Goal: Ask a question

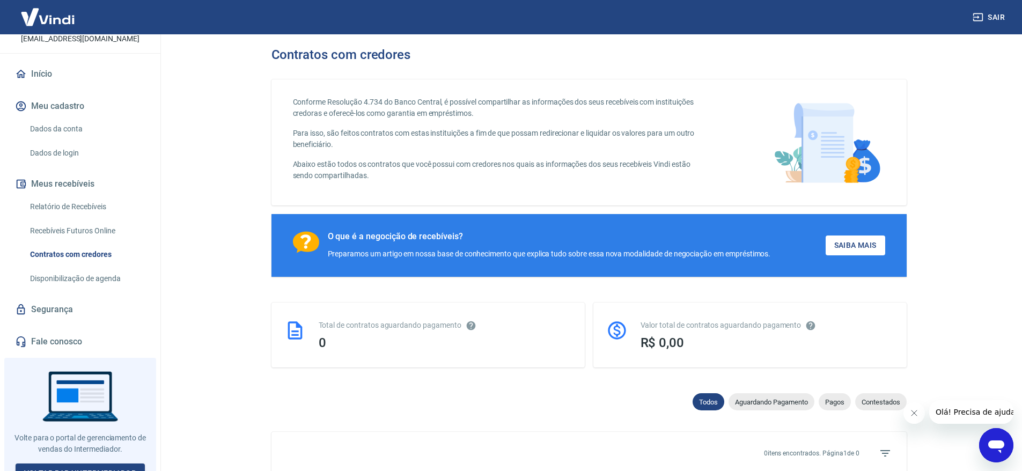
scroll to position [85, 0]
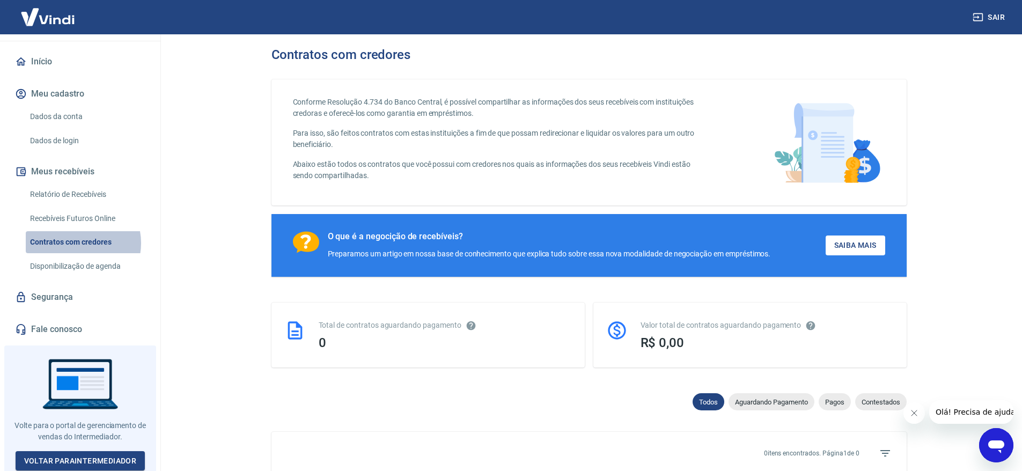
click at [76, 243] on link "Contratos com credores" at bounding box center [87, 242] width 122 height 22
click at [231, 213] on main "Contratos com credores Conforme Resolução 4.734 do Banco Central, é possível co…" at bounding box center [589, 252] width 866 height 437
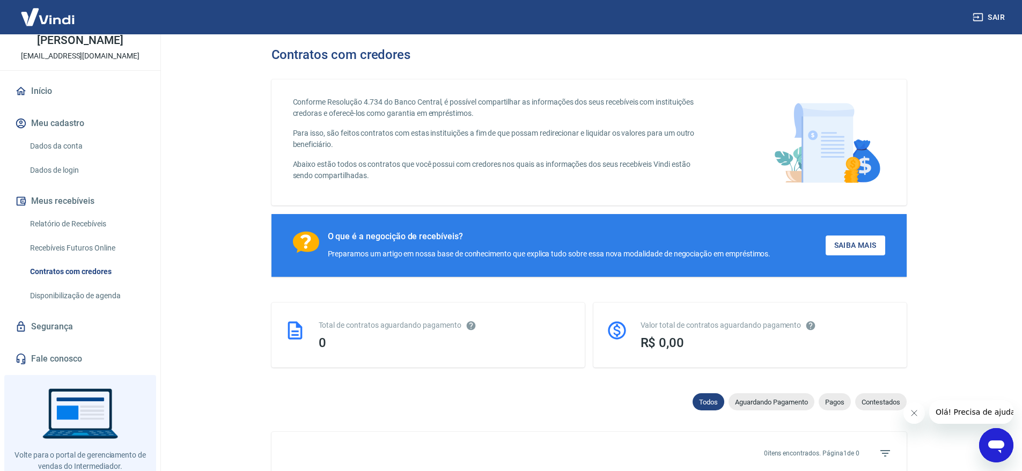
scroll to position [85, 0]
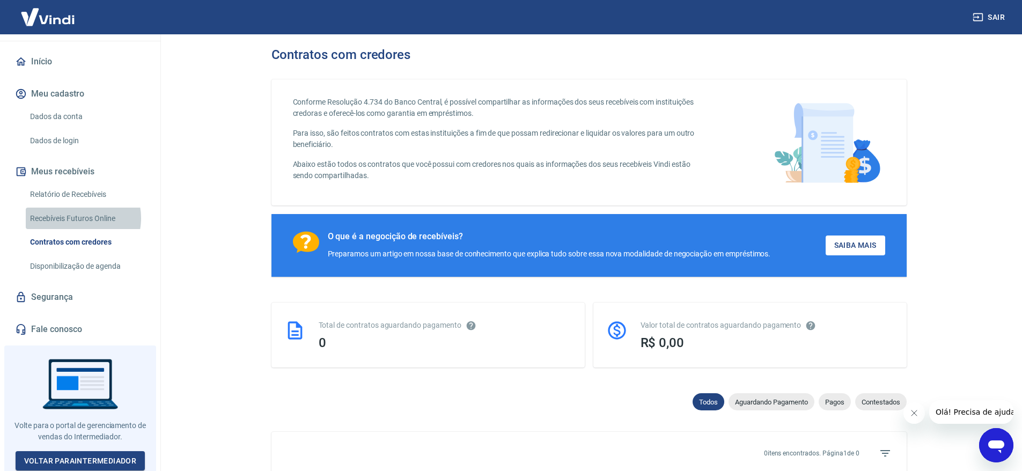
click at [80, 218] on link "Recebíveis Futuros Online" at bounding box center [87, 219] width 122 height 22
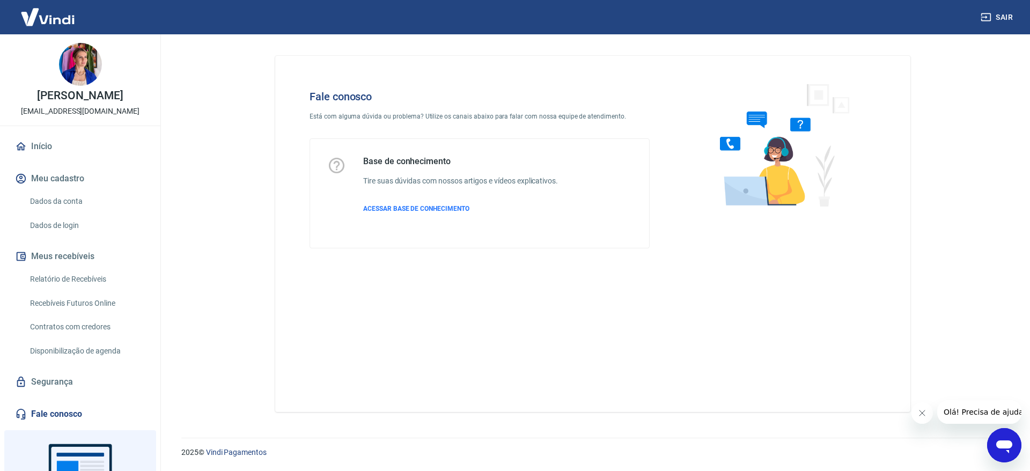
click at [466, 112] on p "Está com alguma dúvida ou problema? Utilize os canais abaixo para falar com nos…" at bounding box center [479, 117] width 340 height 10
click at [342, 113] on p "Está com alguma dúvida ou problema? Utilize os canais abaixo para falar com nos…" at bounding box center [479, 117] width 340 height 10
click at [973, 417] on button "Olá! Precisa de ajuda?" at bounding box center [985, 412] width 97 height 24
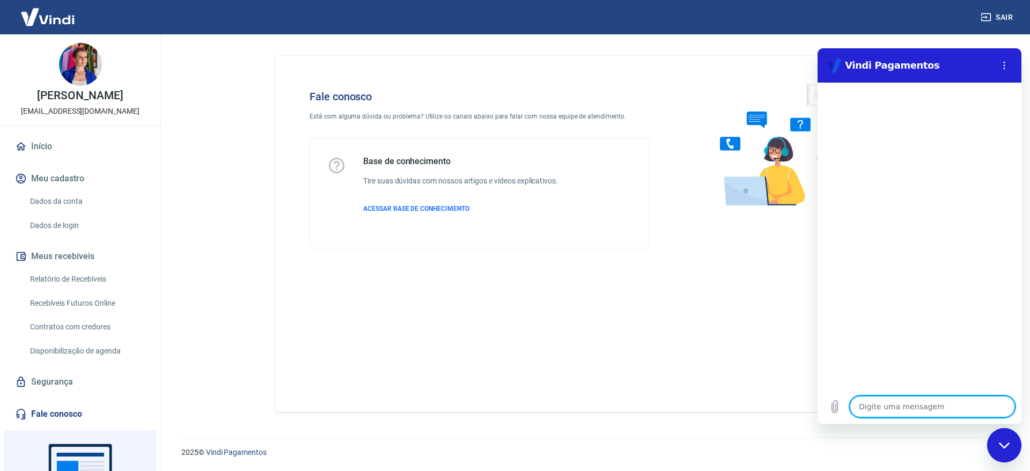
type textarea "o"
type textarea "x"
type textarea "ol"
type textarea "x"
type textarea "olá"
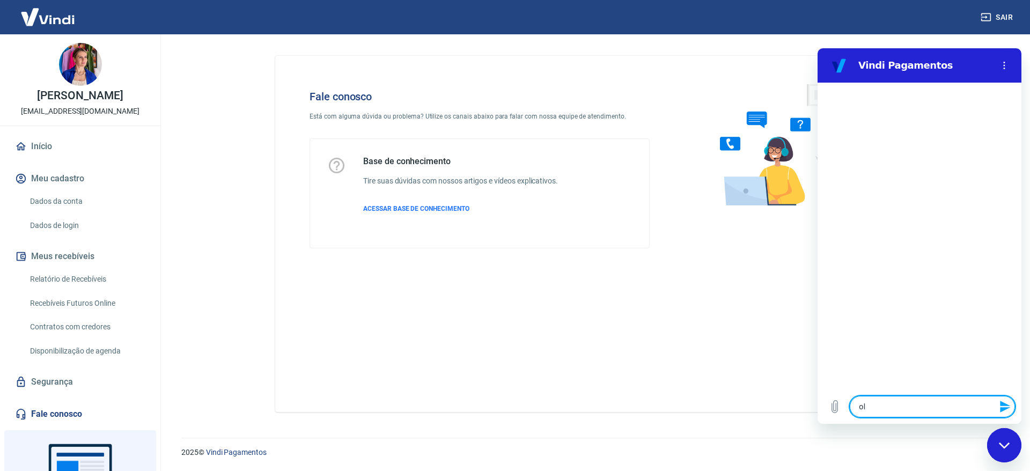
type textarea "x"
type textarea "g"
type textarea "x"
type textarea "go"
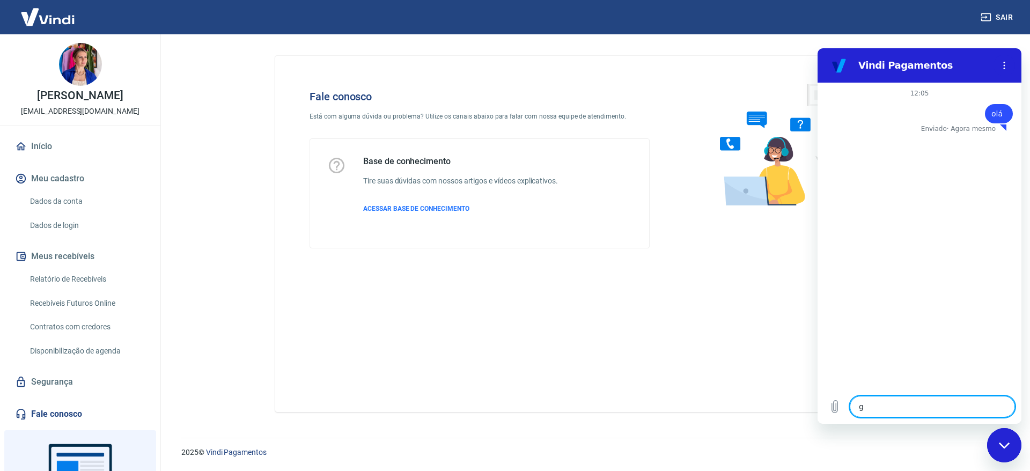
type textarea "x"
type textarea "gos"
type textarea "x"
type textarea "gost"
type textarea "x"
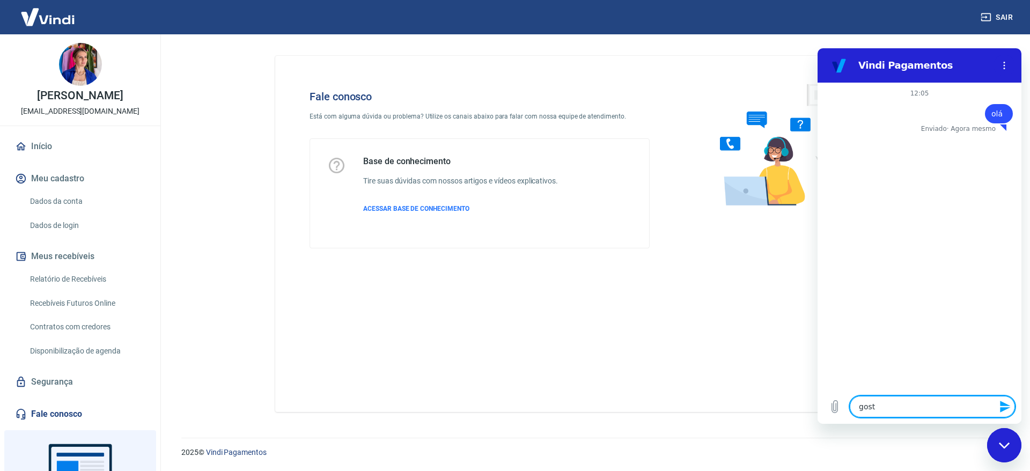
type textarea "gosta"
type textarea "x"
type textarea "gostar"
type textarea "x"
type textarea "gostari"
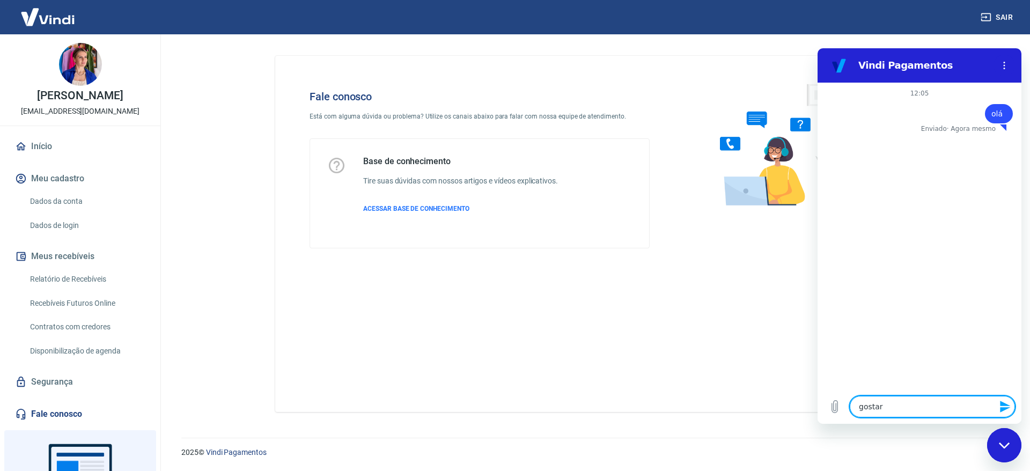
type textarea "x"
type textarea "gostaria"
type textarea "x"
type textarea "gostarias"
type textarea "x"
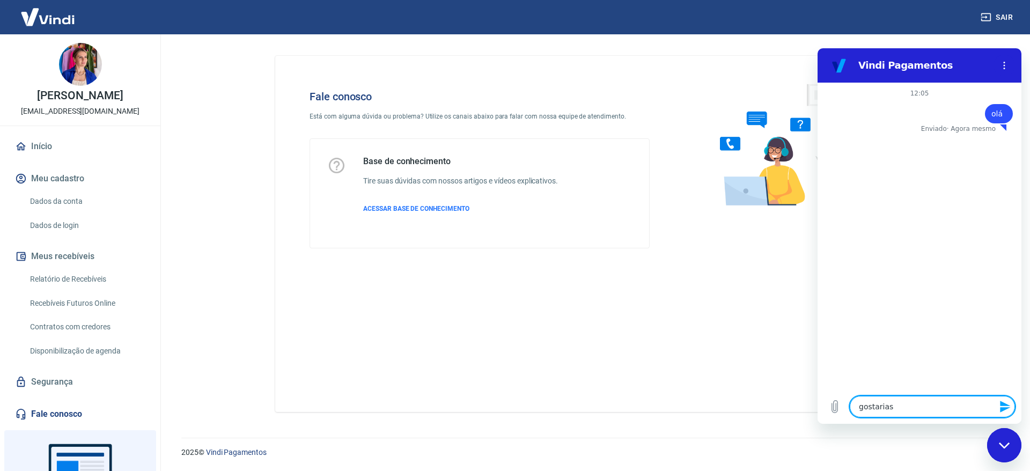
type textarea "gostarias"
type textarea "x"
type textarea "gostarias d"
type textarea "x"
type textarea "gostarias de"
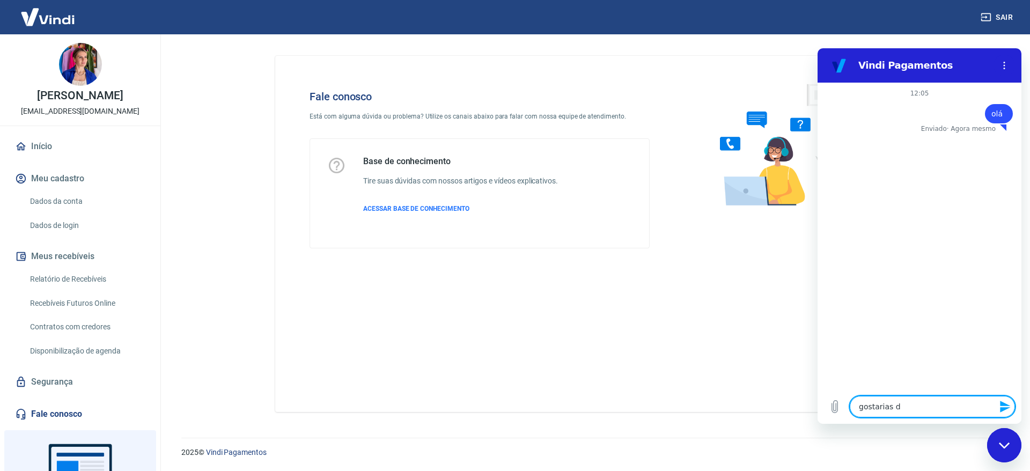
type textarea "x"
type textarea "gostarias de"
type textarea "x"
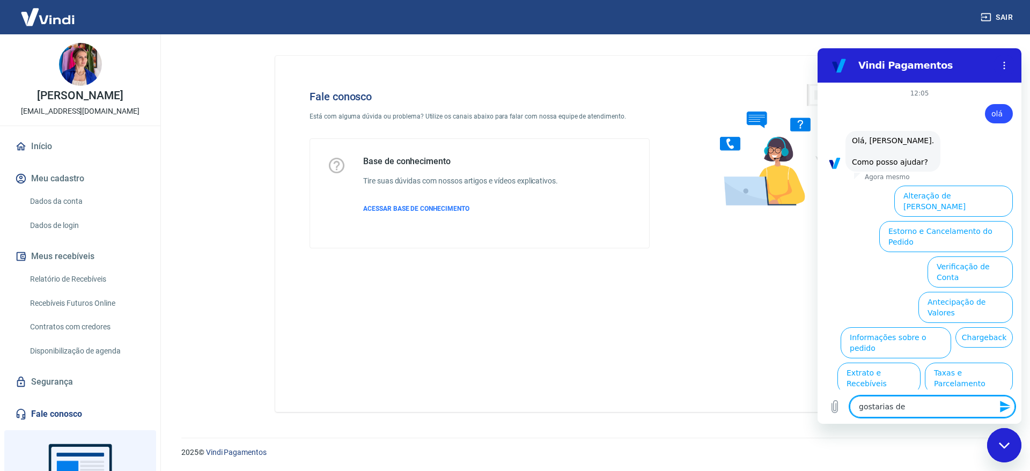
type textarea "gostarias de t"
type textarea "x"
type textarea "gostarias de tr"
type textarea "x"
type textarea "gostarias de t"
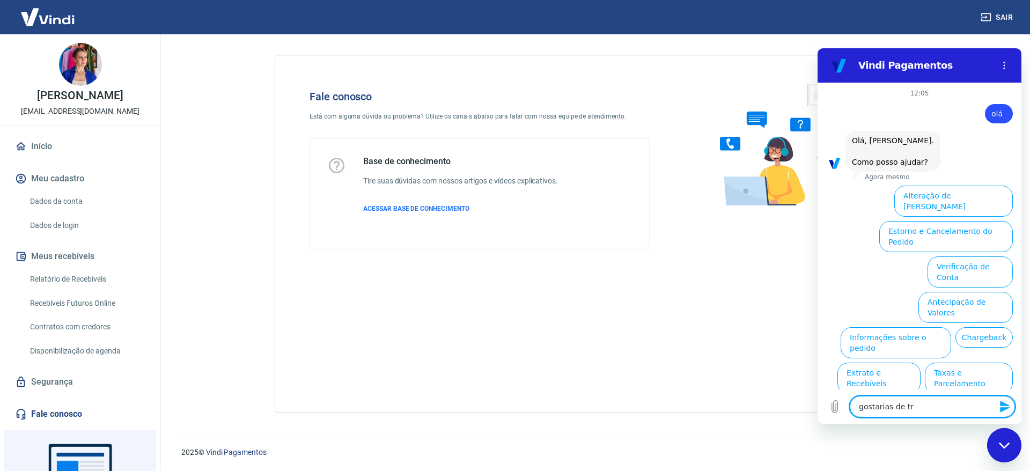
type textarea "x"
type textarea "gostarias de"
type textarea "x"
type textarea "gostarias de"
type textarea "x"
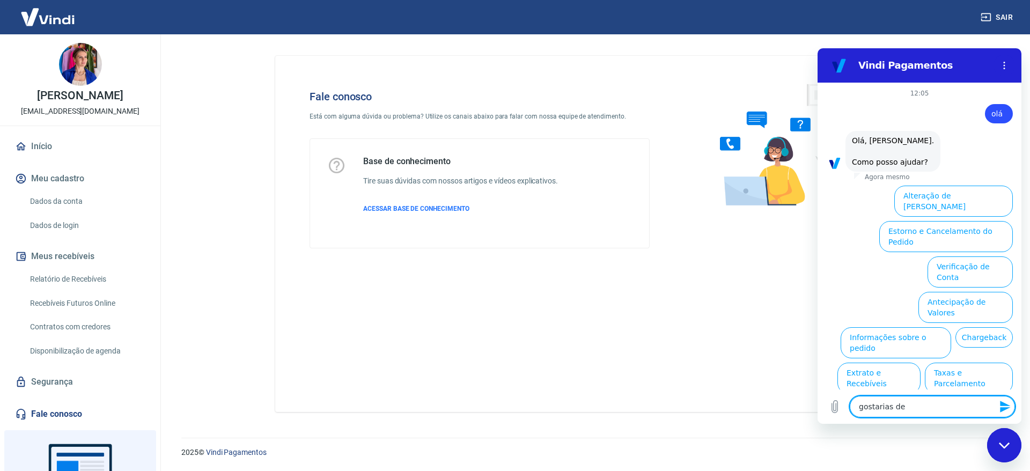
type textarea "gostarias d"
type textarea "x"
type textarea "gostarias"
type textarea "x"
type textarea "gostarias"
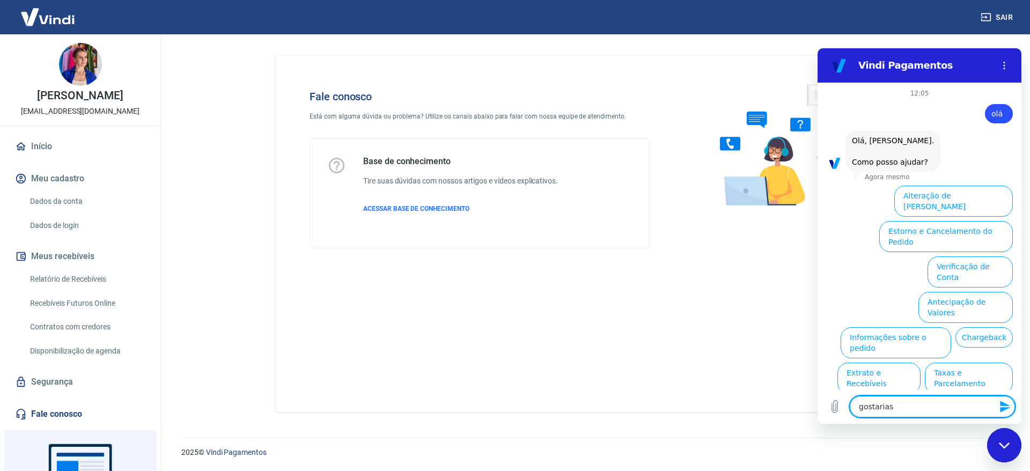
type textarea "x"
type textarea "gostaria"
type textarea "x"
type textarea "gostari"
type textarea "x"
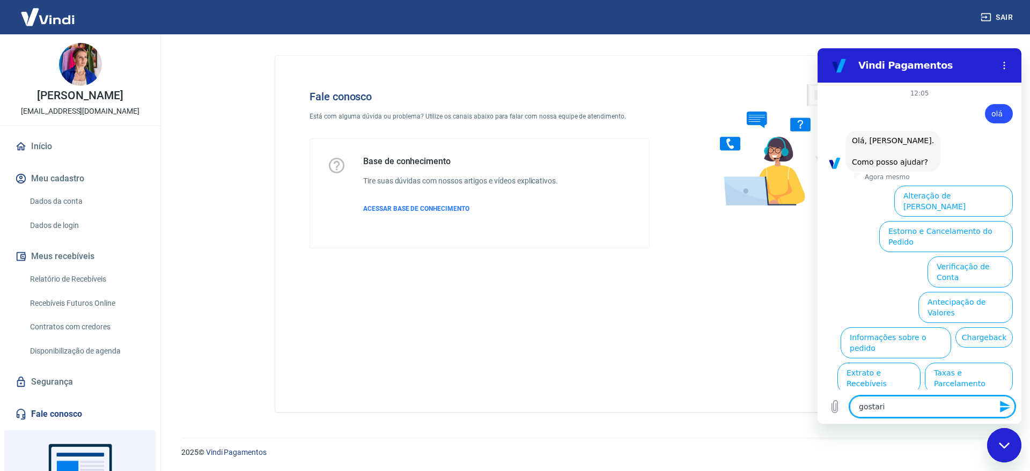
type textarea "gostar"
type textarea "x"
type textarea "gosta"
type textarea "x"
type textarea "gost"
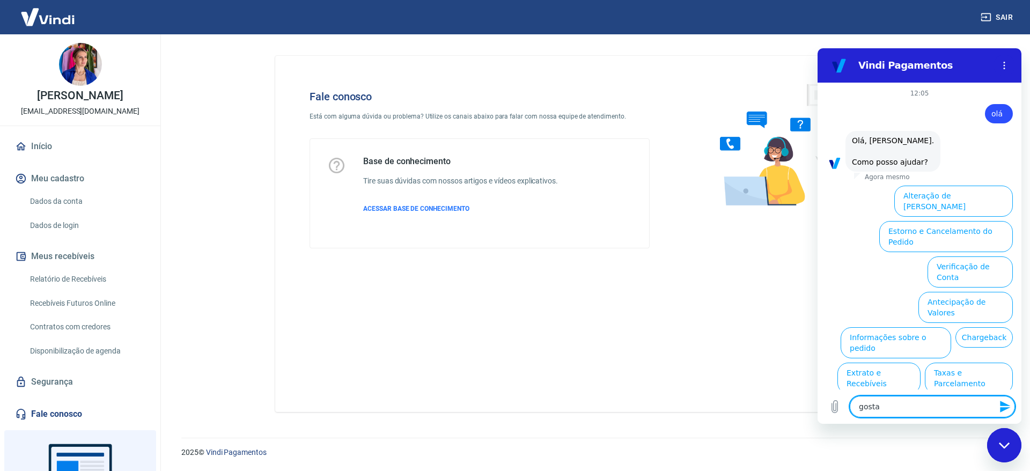
type textarea "x"
type textarea "gos"
type textarea "x"
type textarea "go"
type textarea "x"
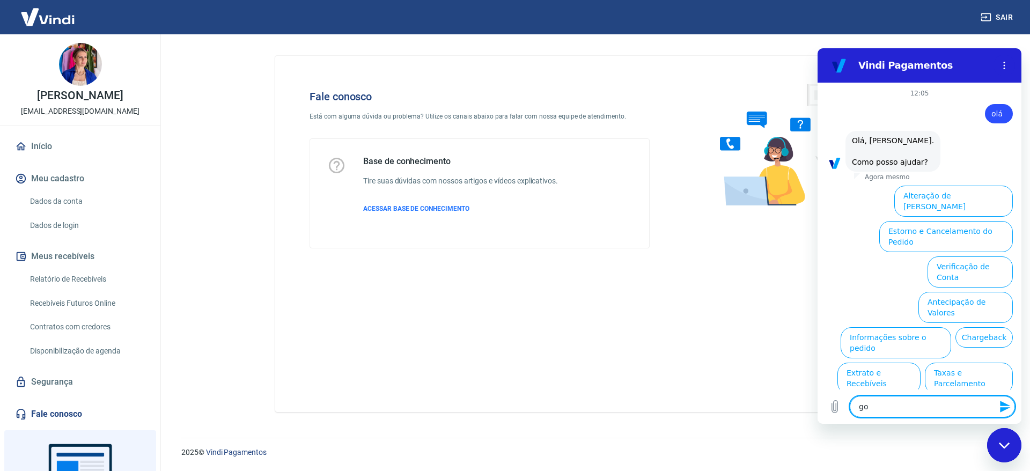
type textarea "g"
type textarea "x"
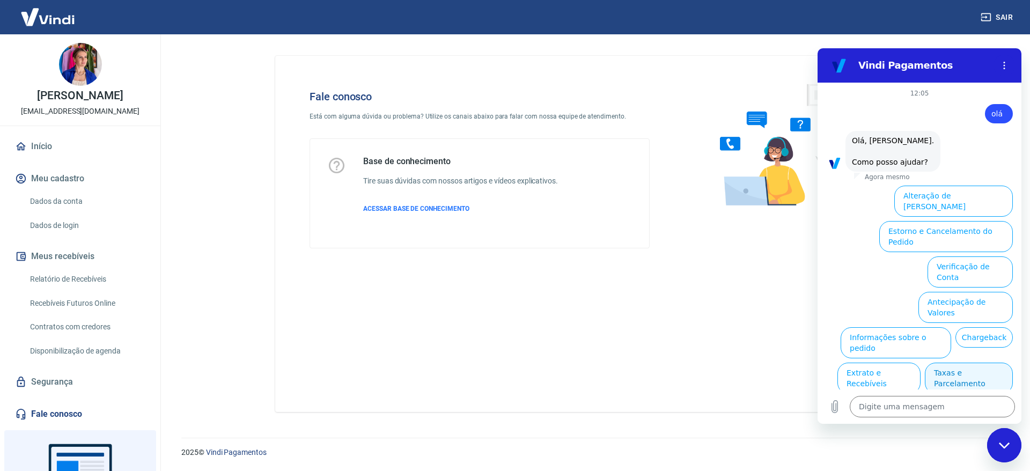
click at [970, 363] on button "Taxas e Parcelamento" at bounding box center [969, 378] width 88 height 31
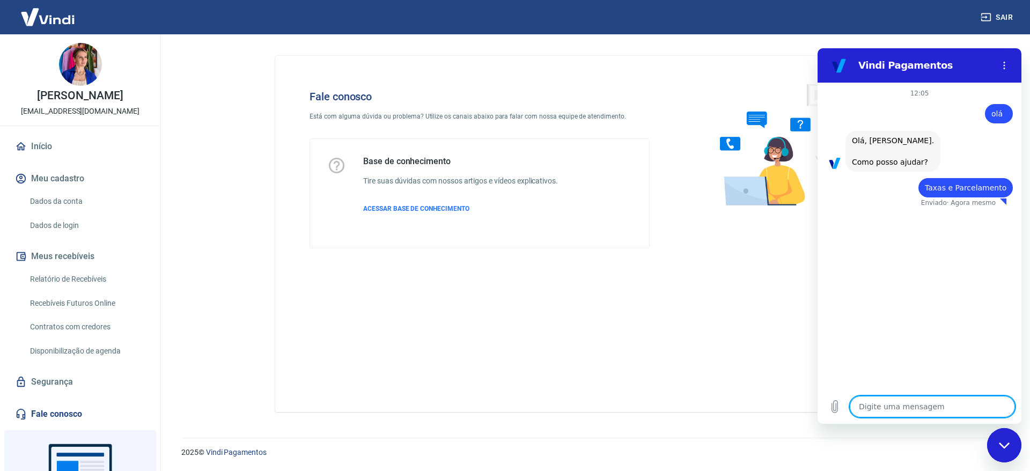
type textarea "x"
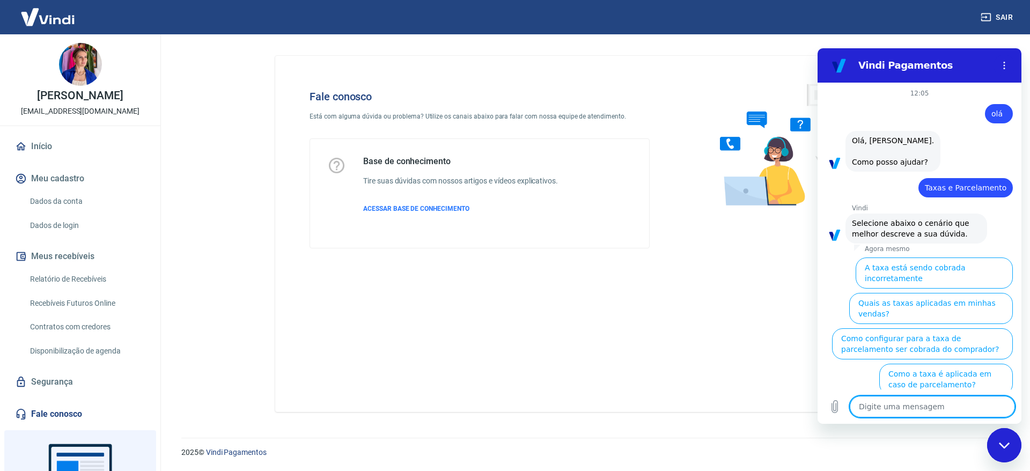
scroll to position [11, 0]
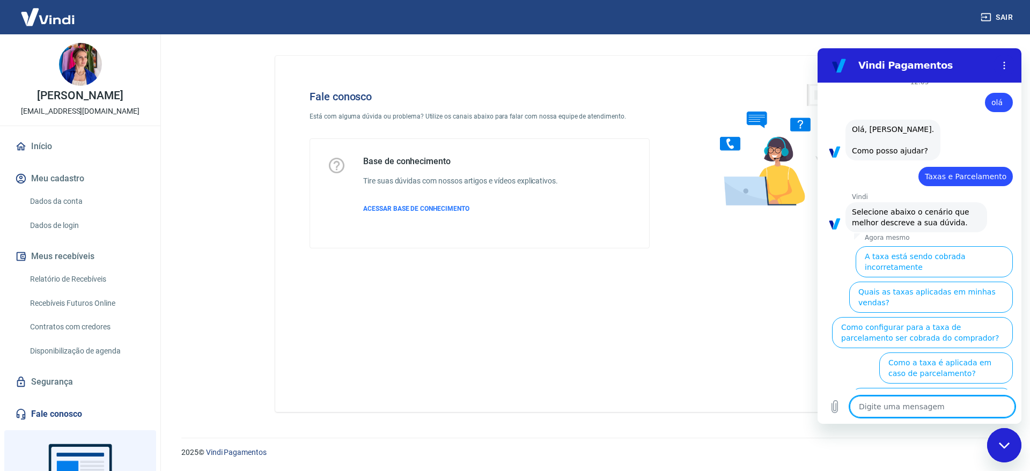
type textarea "a"
type textarea "x"
click at [910, 410] on textarea "a" at bounding box center [932, 406] width 165 height 21
type textarea "an"
type textarea "x"
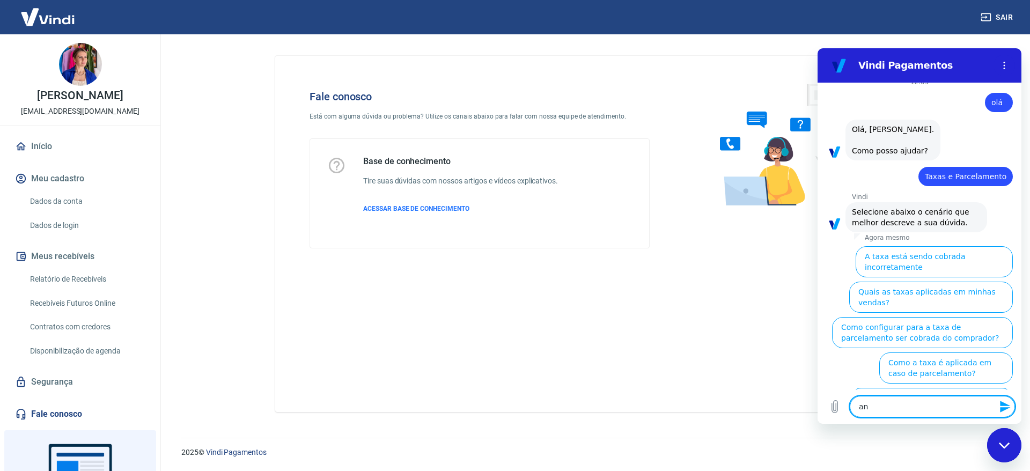
type textarea "ant"
type textarea "x"
type textarea "ante"
type textarea "x"
type textarea "ant"
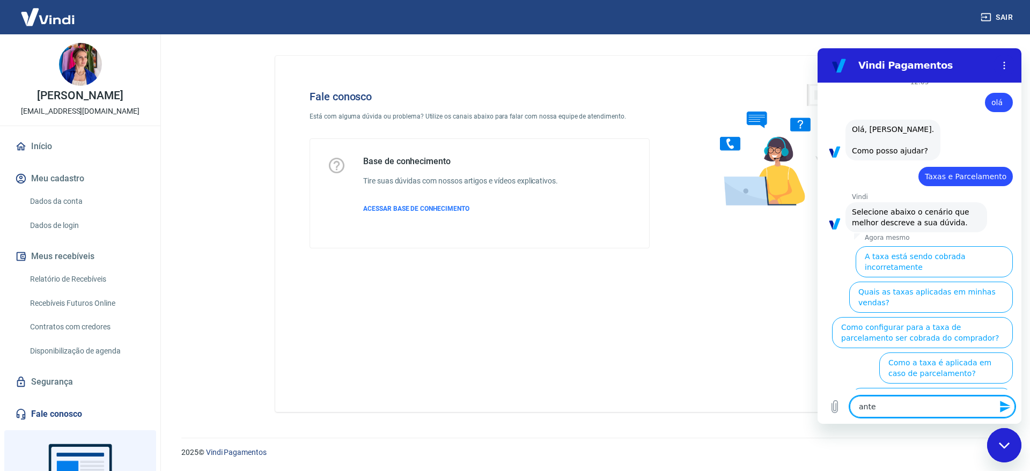
type textarea "x"
type textarea "an"
type textarea "x"
type textarea "a"
type textarea "x"
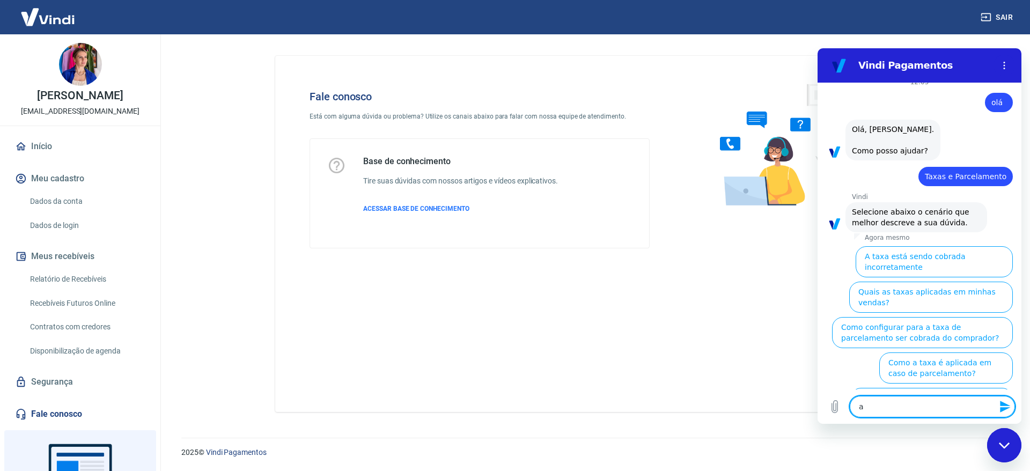
type textarea "x"
type textarea "r"
type textarea "x"
type textarea "re"
type textarea "x"
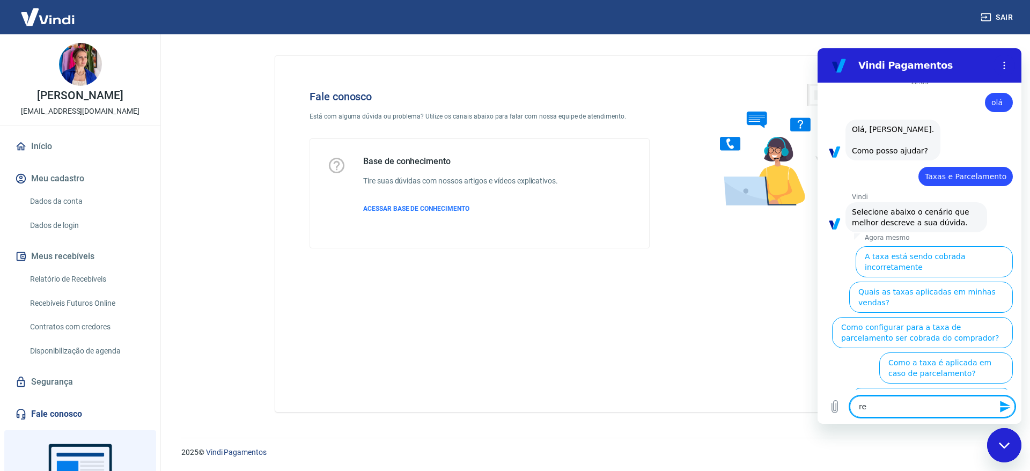
type textarea "rec"
type textarea "x"
type textarea "rece"
type textarea "x"
type textarea "receb"
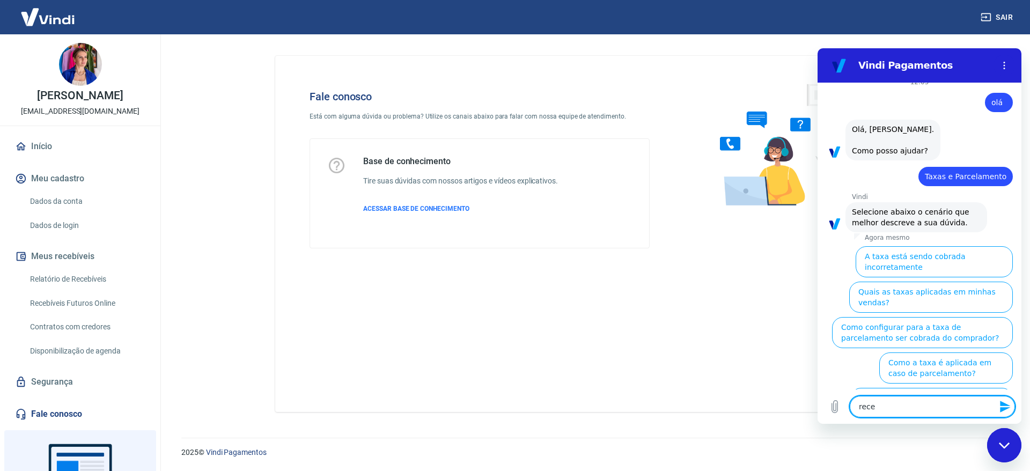
type textarea "x"
type textarea "recebi"
type textarea "x"
type textarea "recebim"
type textarea "x"
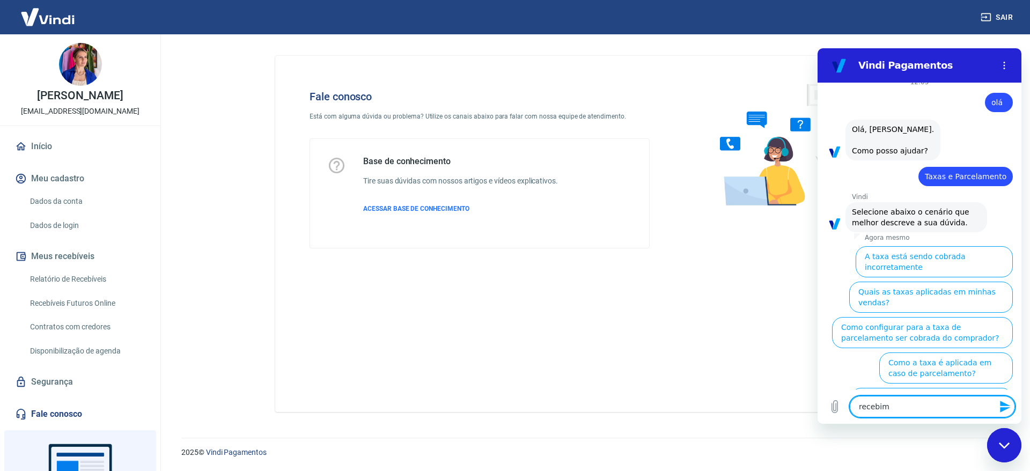
type textarea "recebime"
type textarea "x"
type textarea "recebimen"
type textarea "x"
type textarea "recebiment"
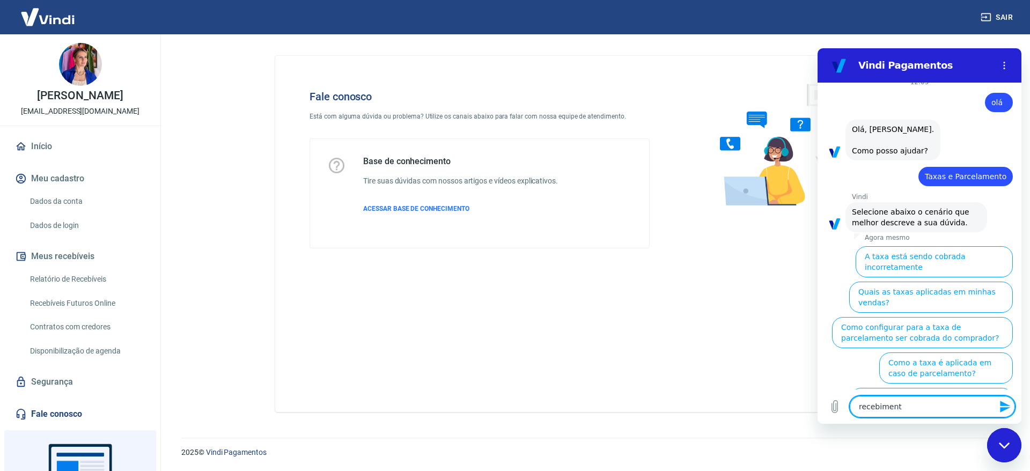
type textarea "x"
type textarea "recebimento"
type textarea "x"
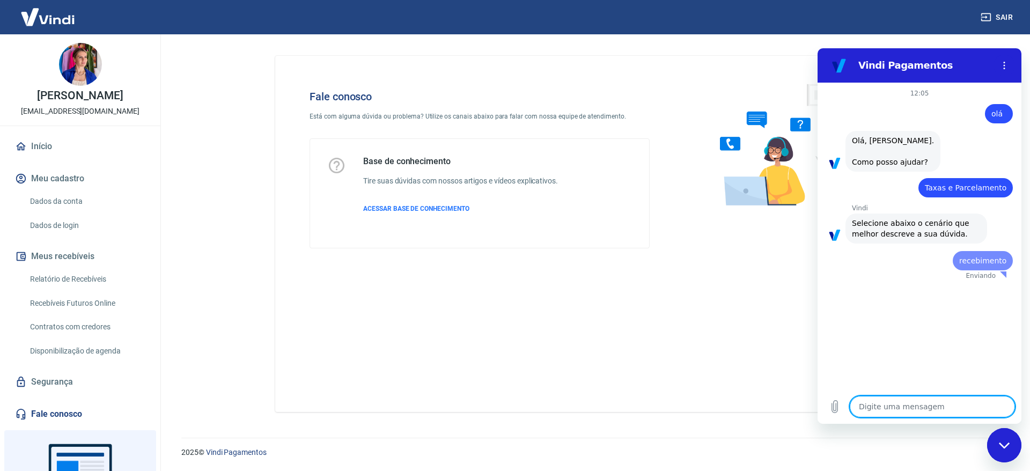
scroll to position [0, 0]
type textarea "x"
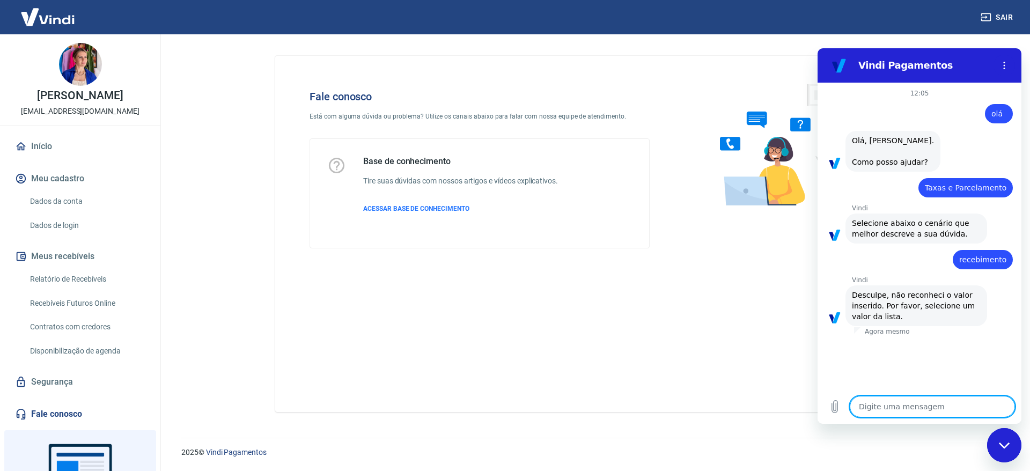
type textarea "a"
type textarea "x"
type textarea "an"
type textarea "x"
type textarea "ant"
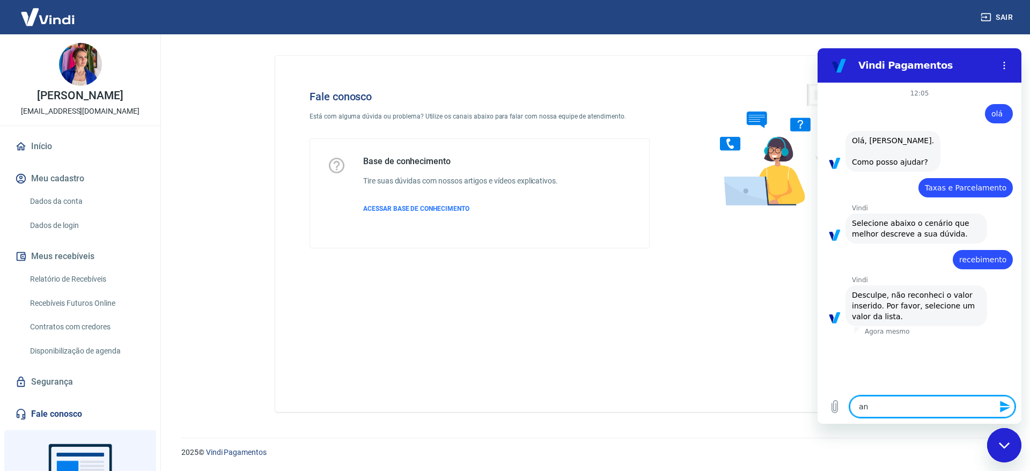
type textarea "x"
type textarea "ante"
type textarea "x"
type textarea "antec"
type textarea "x"
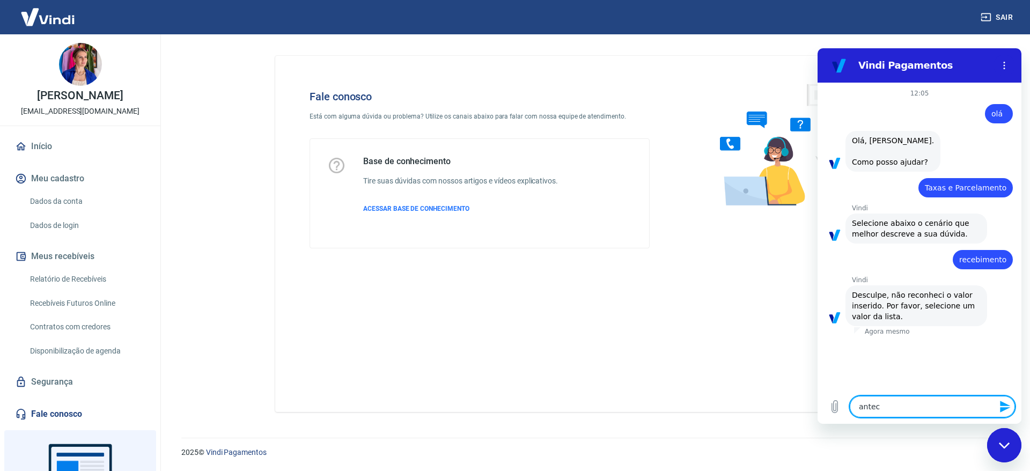
type textarea "anteci"
type textarea "x"
type textarea "antecip"
type textarea "x"
type textarea "antecipa"
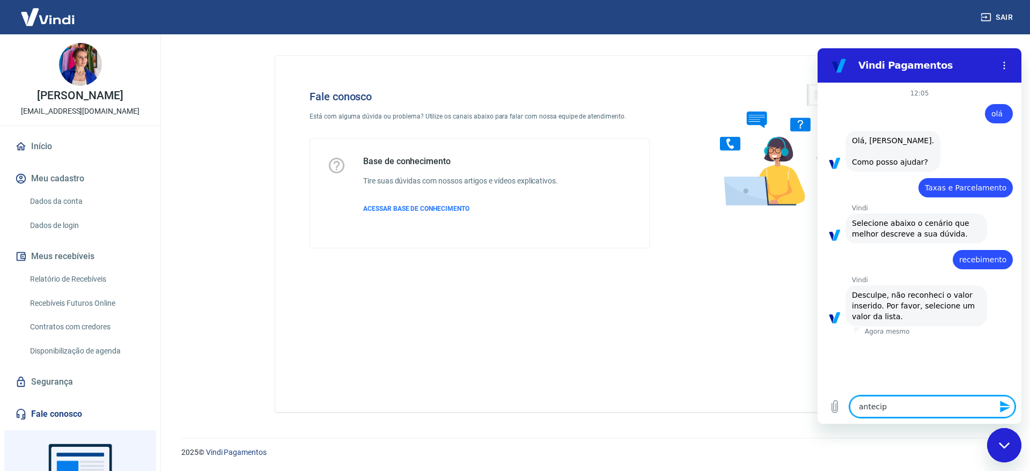
type textarea "x"
type textarea "antecipaç"
type textarea "x"
type textarea "antecipaçã"
type textarea "x"
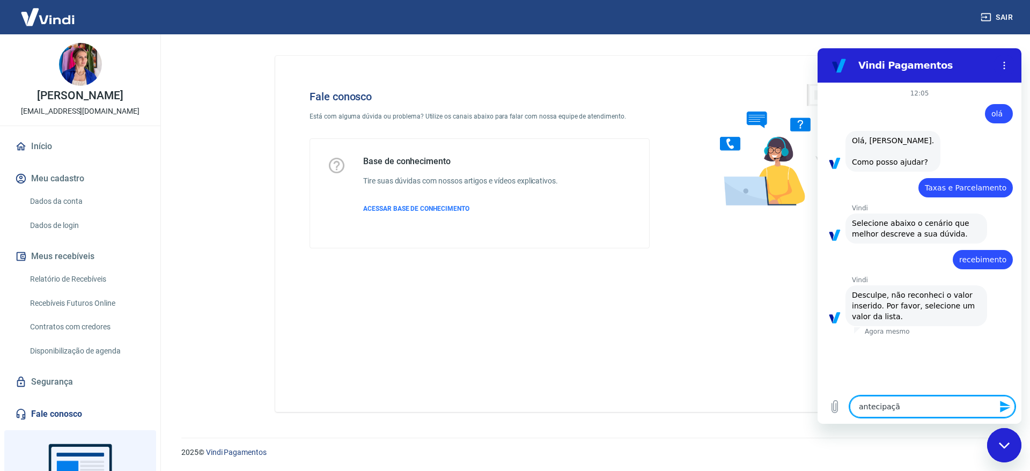
type textarea "antecipação"
type textarea "x"
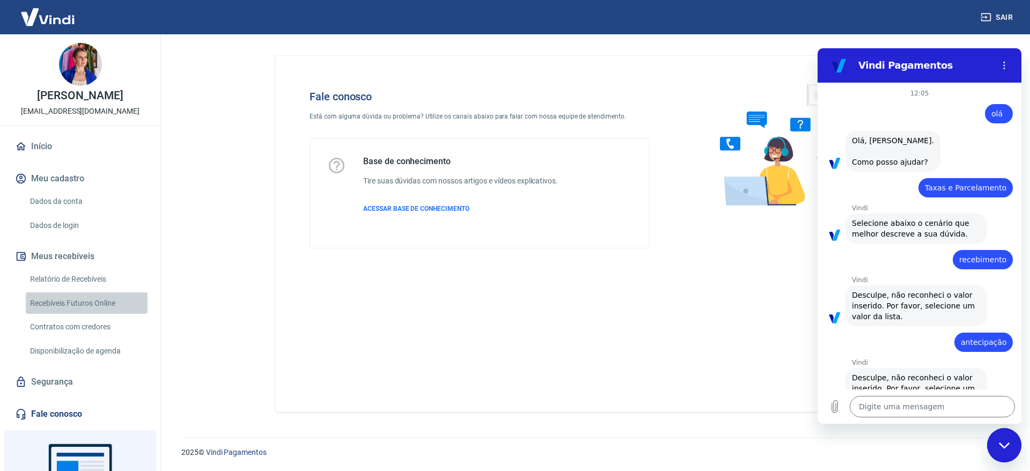
click at [94, 306] on link "Recebíveis Futuros Online" at bounding box center [87, 303] width 122 height 22
type textarea "x"
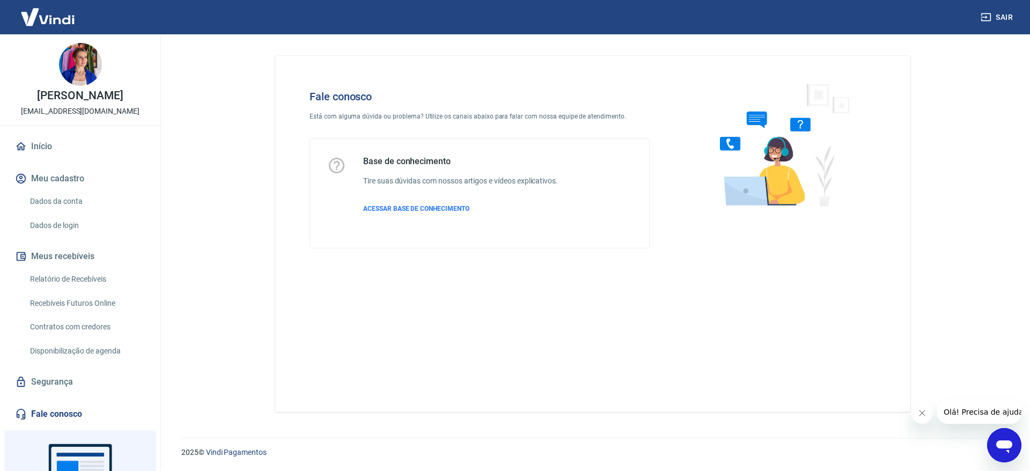
click at [965, 412] on span "Olá! Precisa de ajuda?" at bounding box center [985, 412] width 84 height 9
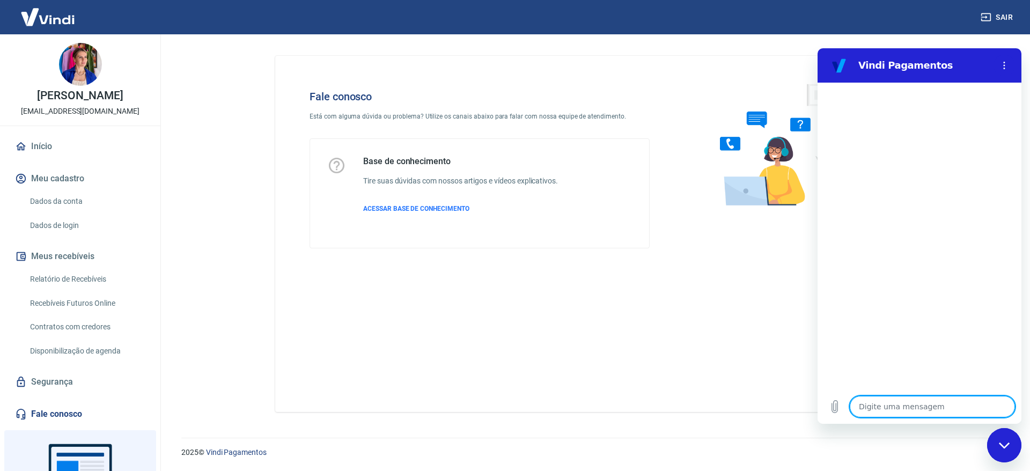
click at [915, 409] on textarea at bounding box center [932, 406] width 165 height 21
type textarea "r"
type textarea "x"
type textarea "re"
type textarea "x"
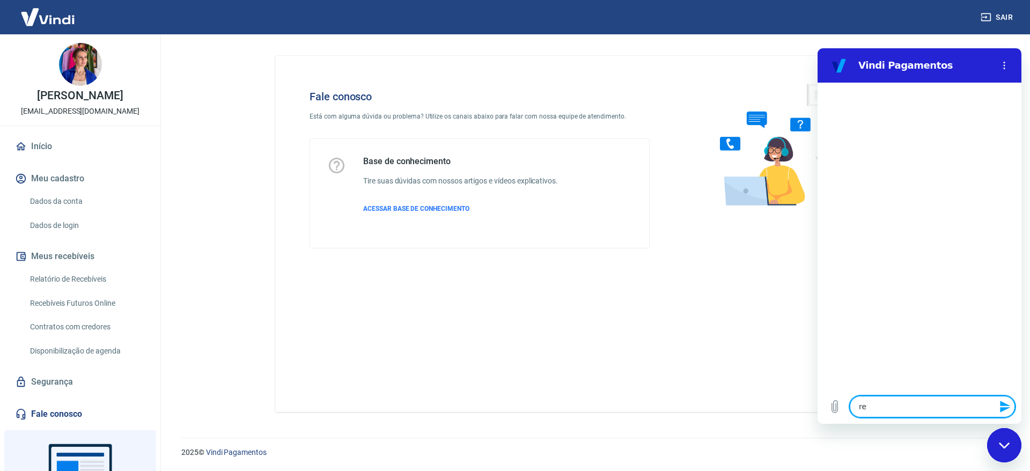
type textarea "rec"
type textarea "x"
type textarea "rece"
type textarea "x"
type textarea "receb"
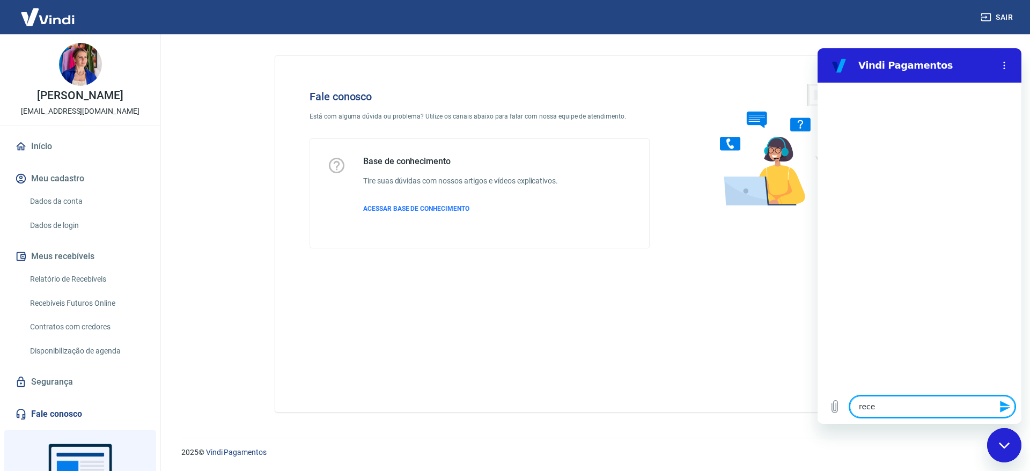
type textarea "x"
type textarea "recebi"
type textarea "x"
type textarea "recebik"
type textarea "x"
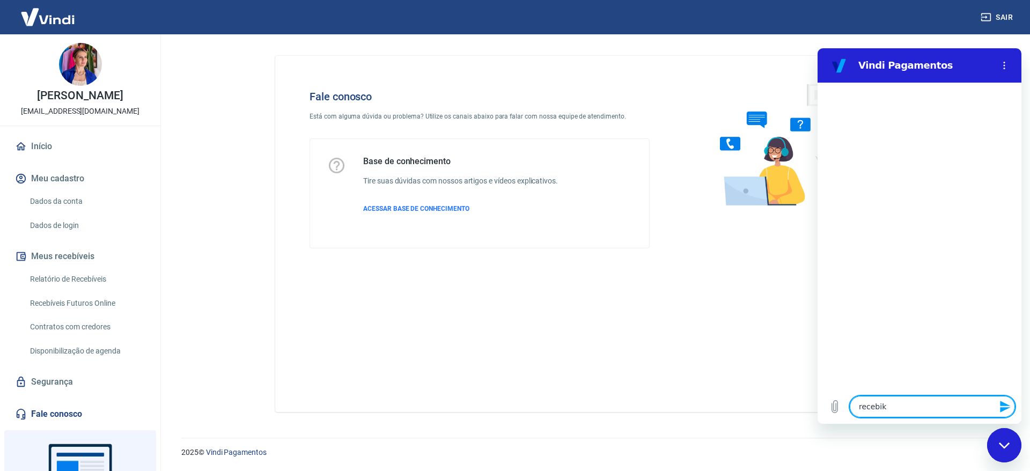
type textarea "recebi"
type textarea "x"
type textarea "recebim"
type textarea "x"
type textarea "recebime"
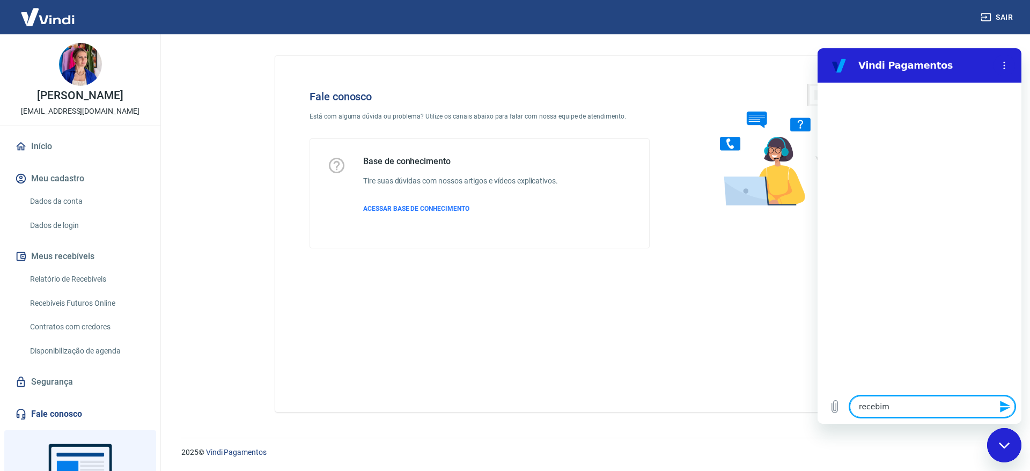
type textarea "x"
type textarea "recebimen"
type textarea "x"
type textarea "recebiment"
type textarea "x"
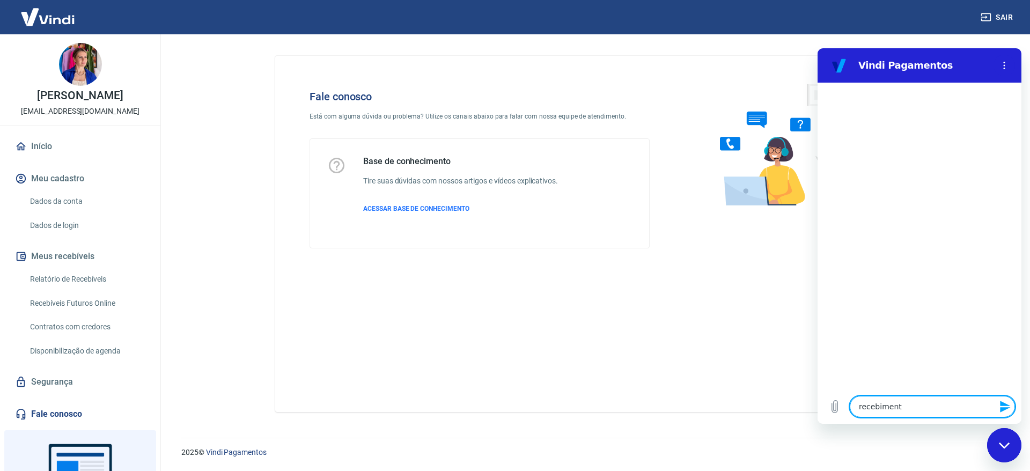
type textarea "recebimento"
type textarea "x"
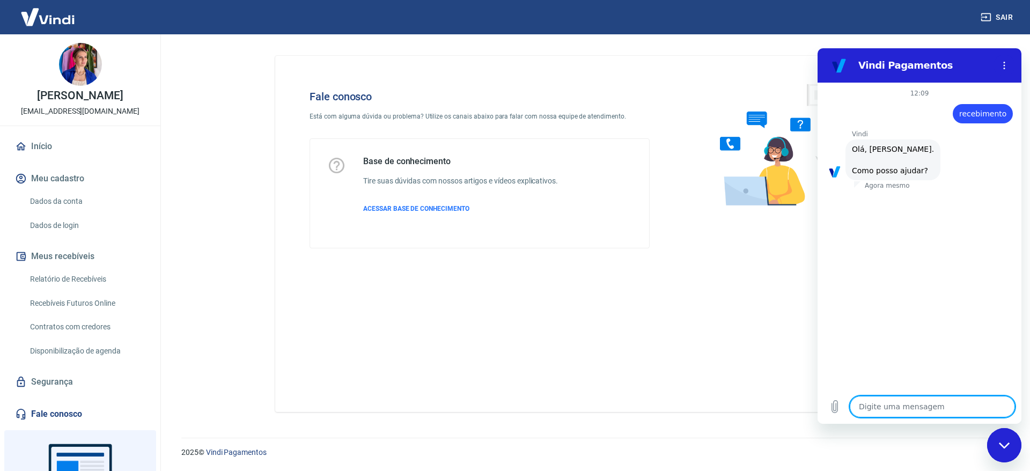
scroll to position [25, 0]
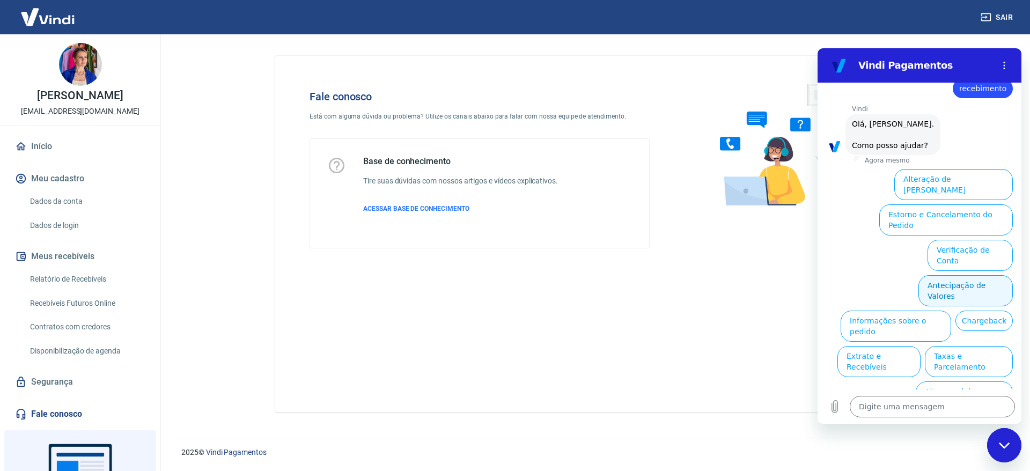
click at [952, 275] on button "Antecipação de Valores" at bounding box center [965, 290] width 94 height 31
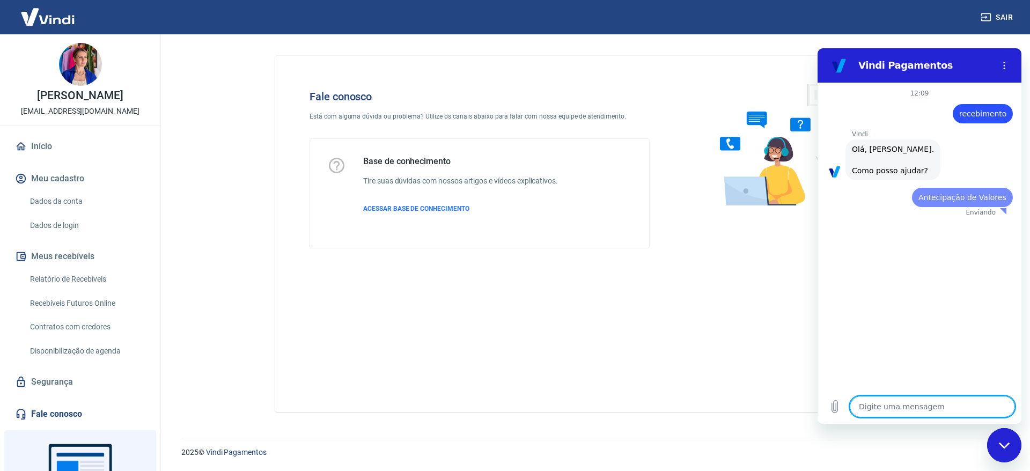
scroll to position [0, 0]
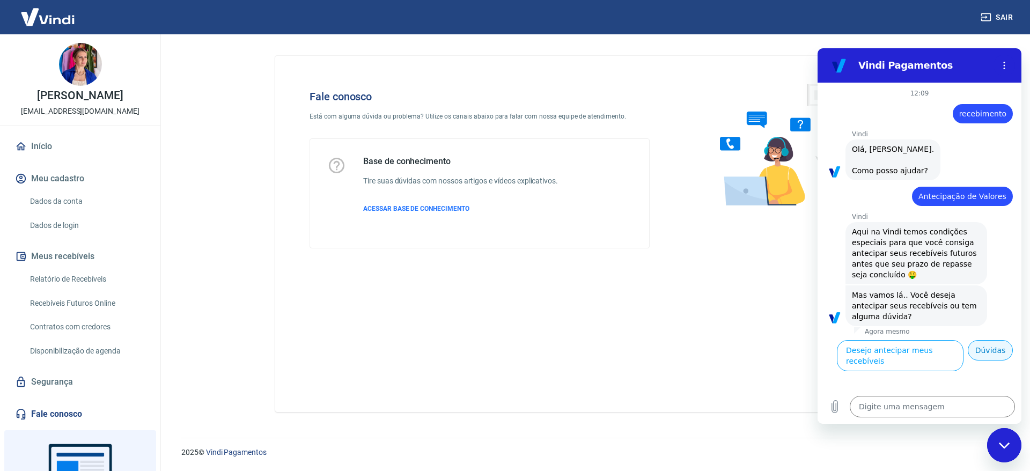
click at [985, 340] on button "Dúvidas" at bounding box center [990, 350] width 45 height 20
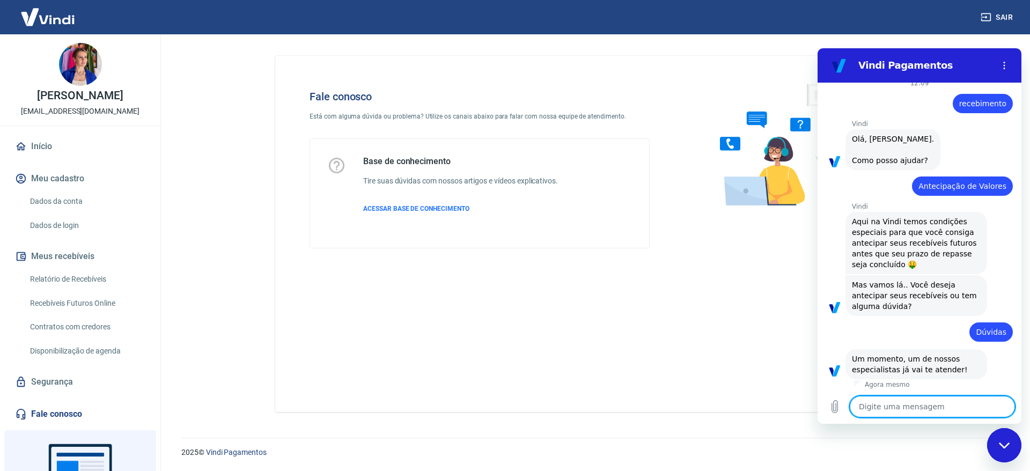
type textarea "x"
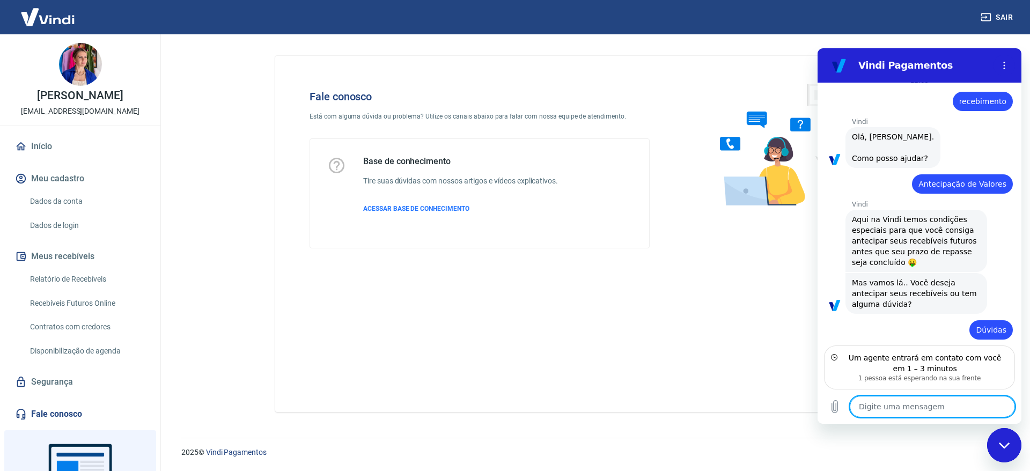
scroll to position [61, 0]
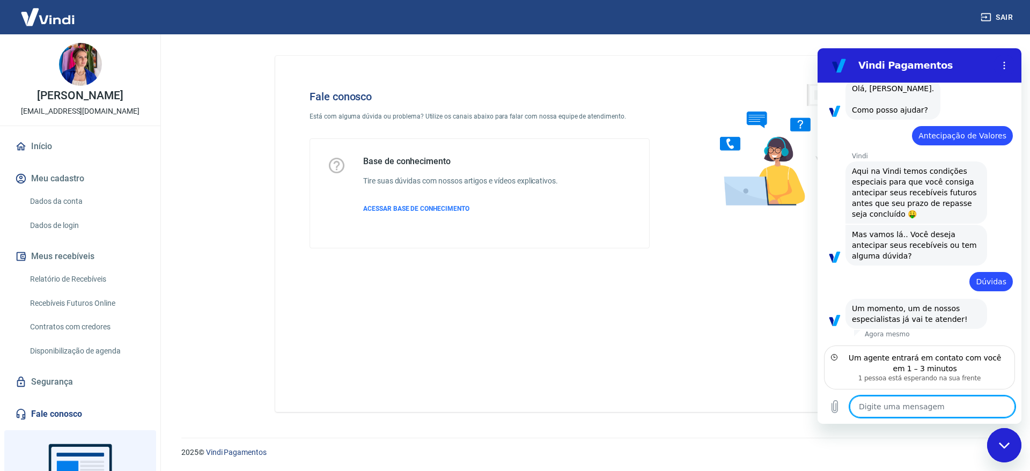
click at [901, 407] on textarea at bounding box center [932, 406] width 165 height 21
type textarea "o"
type textarea "x"
type textarea "ok"
type textarea "x"
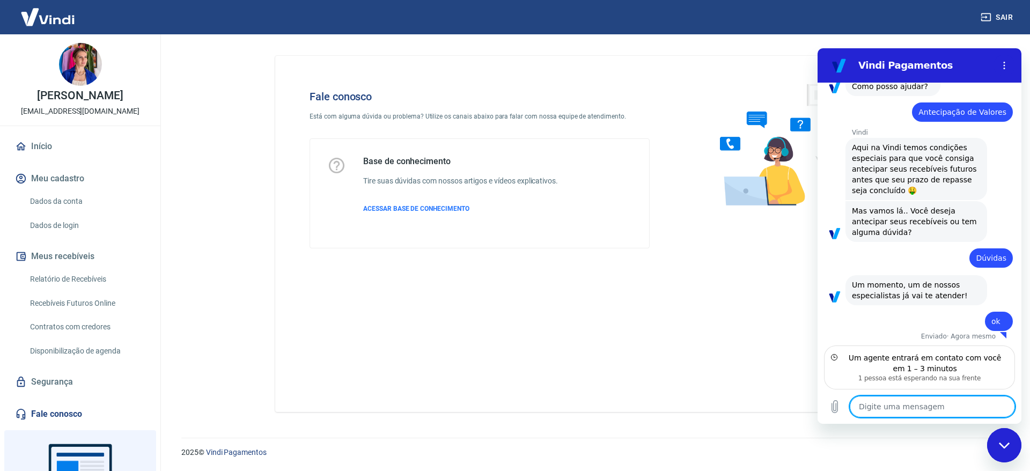
scroll to position [86, 0]
type textarea "x"
type textarea ","
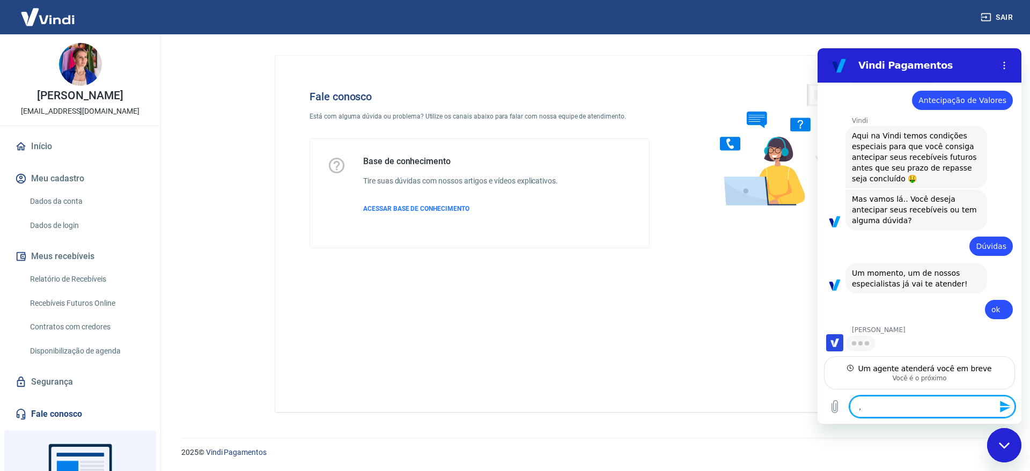
scroll to position [96, 0]
type textarea "x"
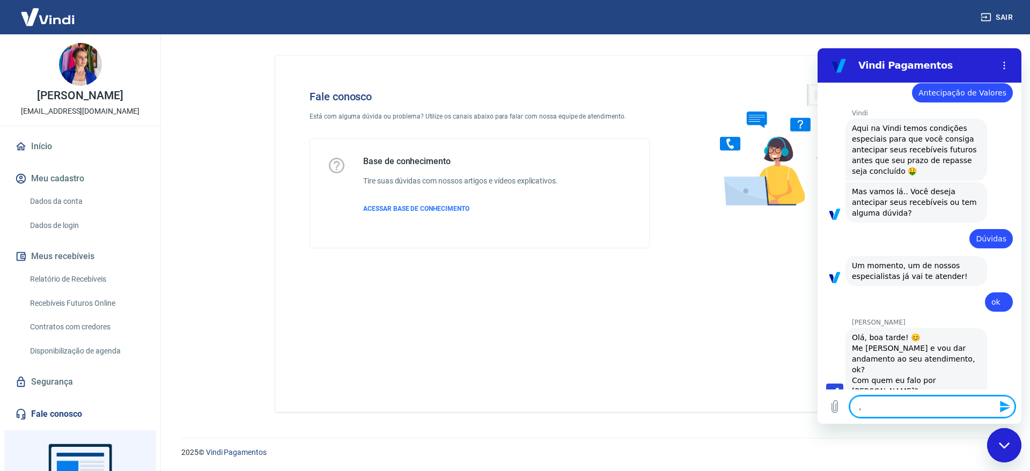
scroll to position [106, 0]
click at [913, 408] on textarea "," at bounding box center [932, 406] width 165 height 21
type textarea "x"
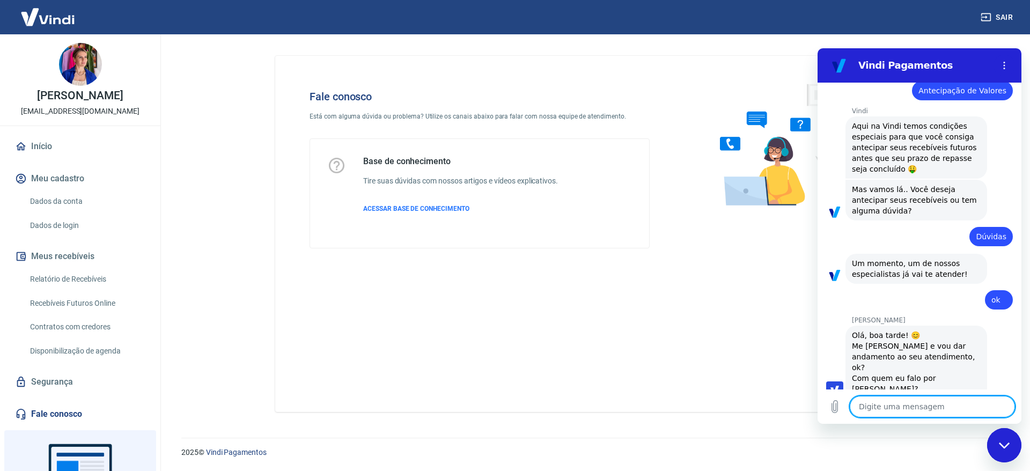
type textarea "o"
type textarea "x"
type textarea "ol"
type textarea "x"
type textarea "olá"
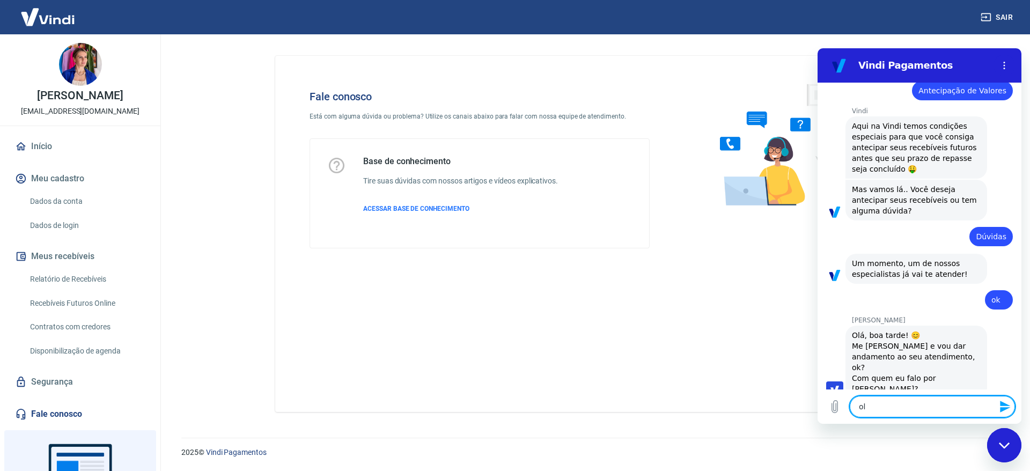
type textarea "x"
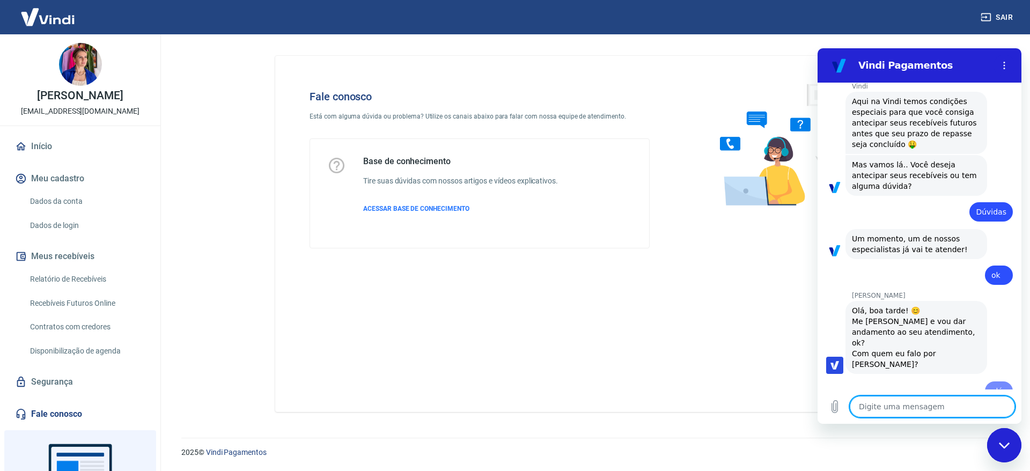
type textarea "x"
type textarea "t"
type textarea "x"
type textarea "te"
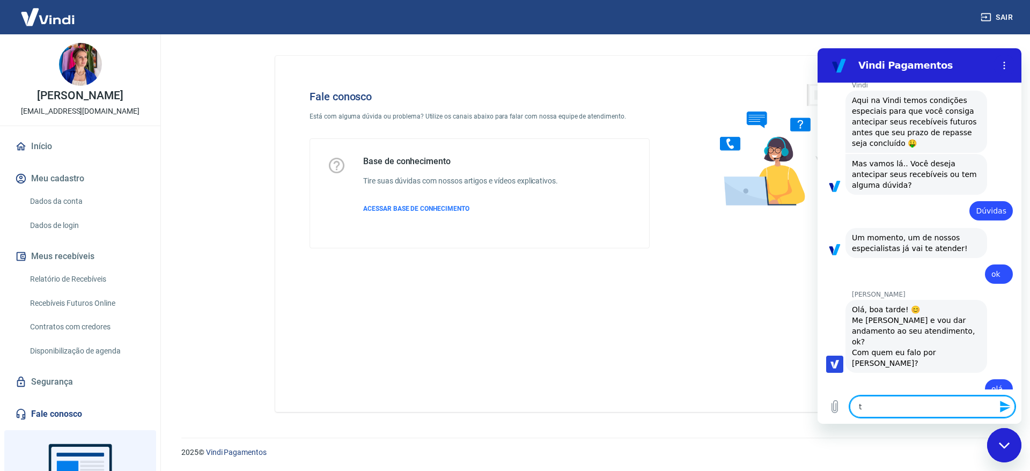
type textarea "x"
type textarea "ten"
type textarea "x"
type textarea "tenh"
type textarea "x"
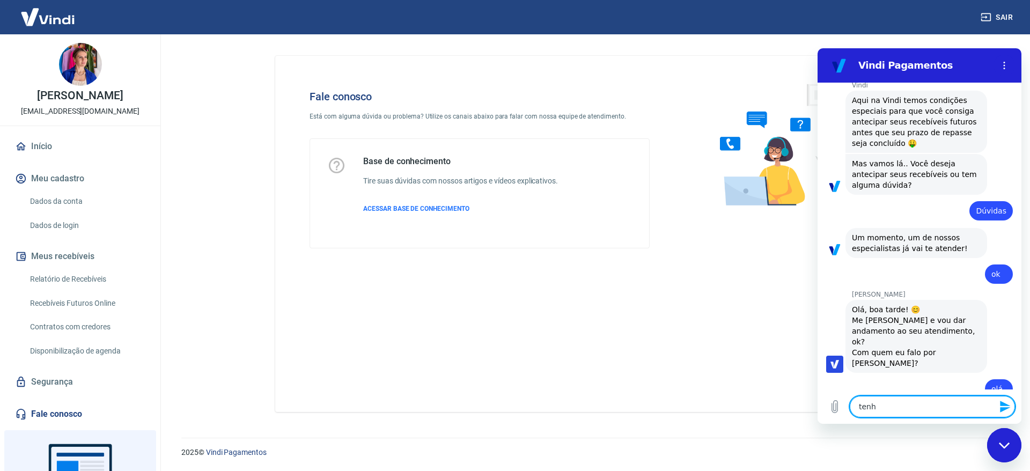
type textarea "tenho"
type textarea "x"
type textarea "tenho"
type textarea "x"
type textarea "tenho a"
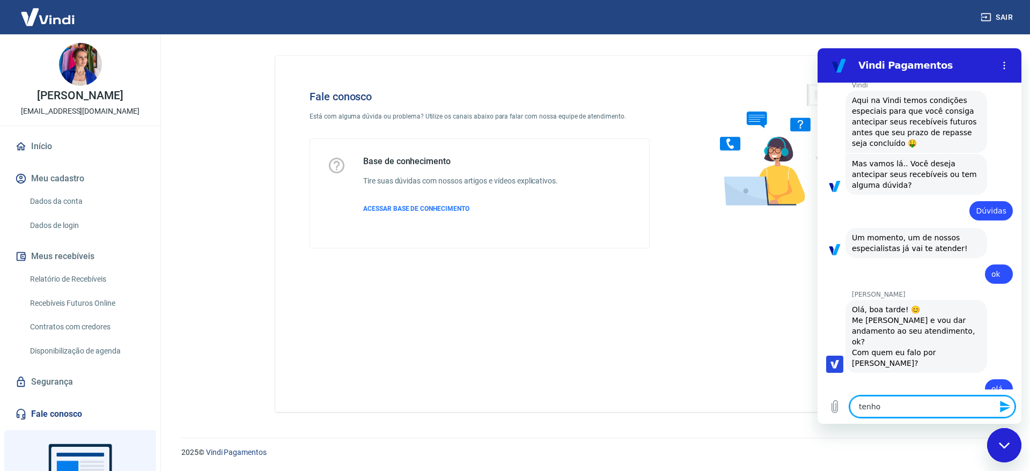
type textarea "x"
type textarea "tenho a"
type textarea "x"
type textarea "tenho a v"
type textarea "x"
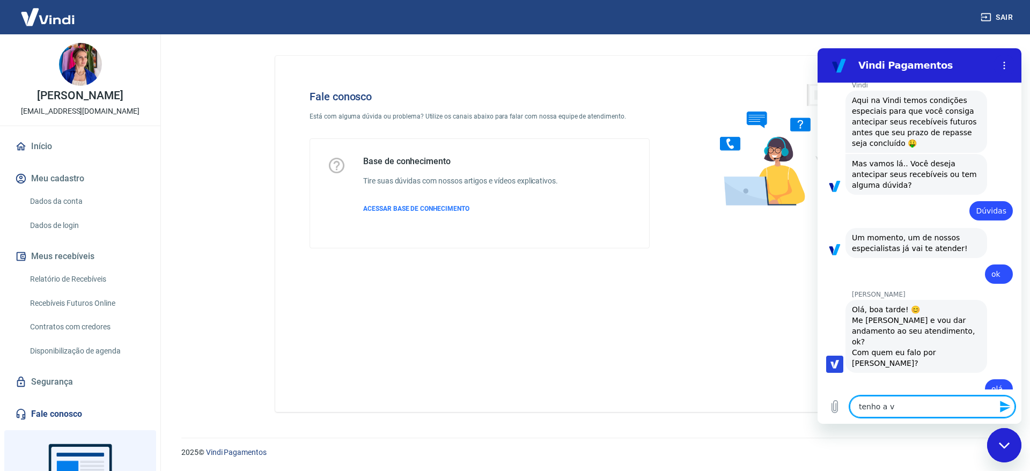
type textarea "tenho a vi"
type textarea "x"
type textarea "tenho a vin"
type textarea "x"
type textarea "tenho a vind"
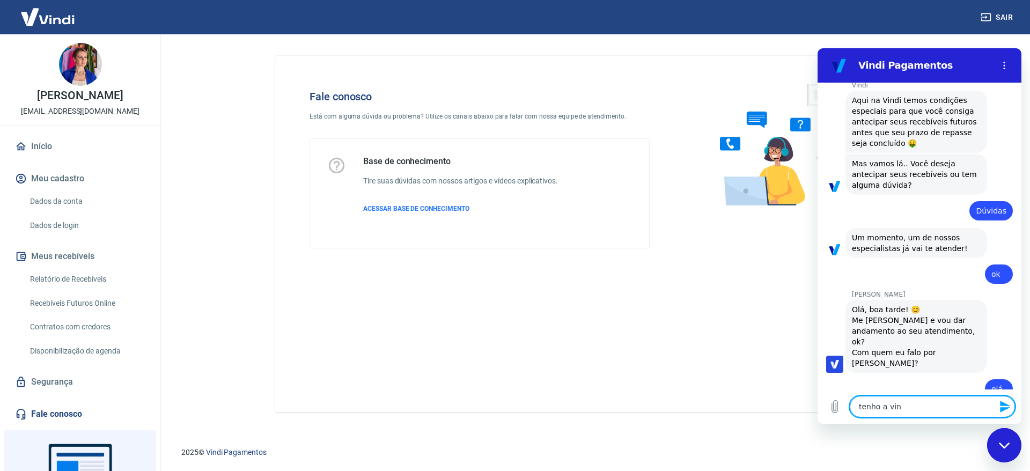
type textarea "x"
type textarea "tenho a vinde"
type textarea "x"
type textarea "tenho a vinde"
type textarea "x"
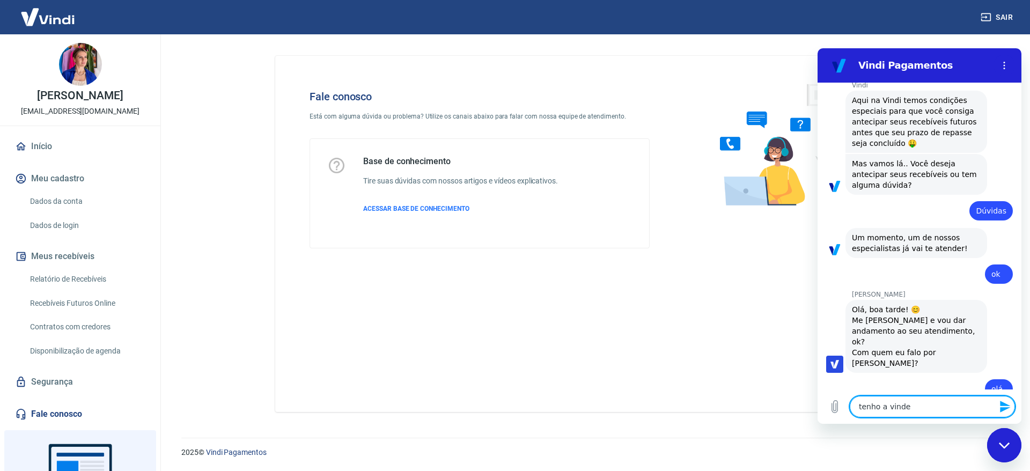
type textarea "tenho a vinde d"
type textarea "x"
type textarea "tenho a vinde de"
type textarea "x"
type textarea "tenho a vinde des"
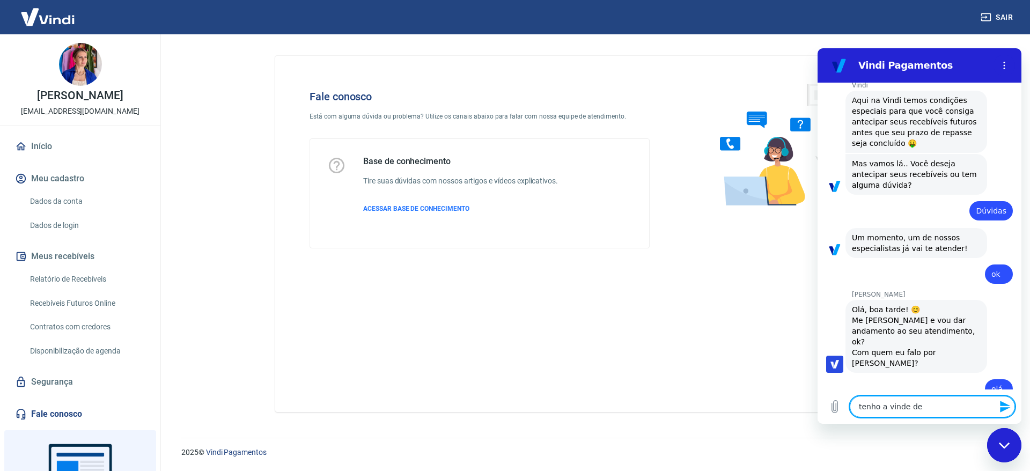
type textarea "x"
type textarea "tenho a vinde desd"
type textarea "x"
type textarea "tenho a vinde desde"
type textarea "x"
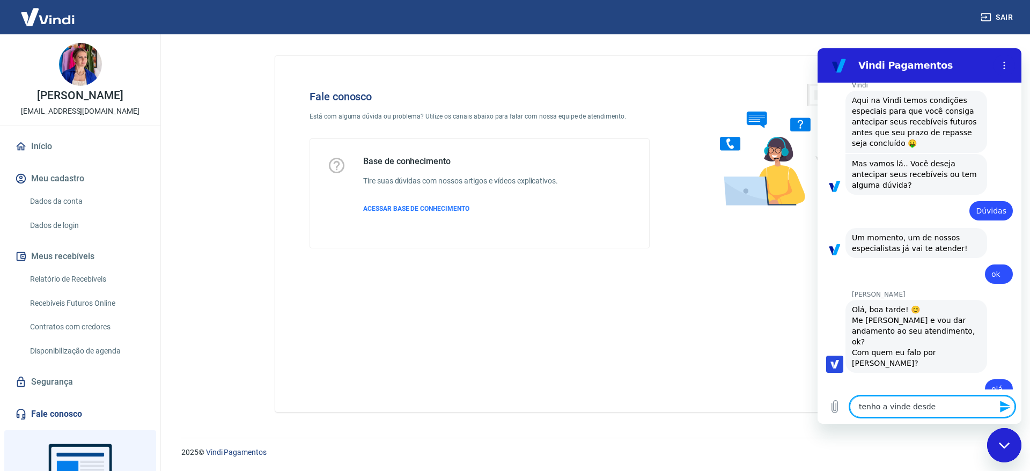
type textarea "tenho a vinde desde"
type textarea "x"
type textarea "tenho a vinde desde 2"
type textarea "x"
type textarea "tenho a vinde desde 20"
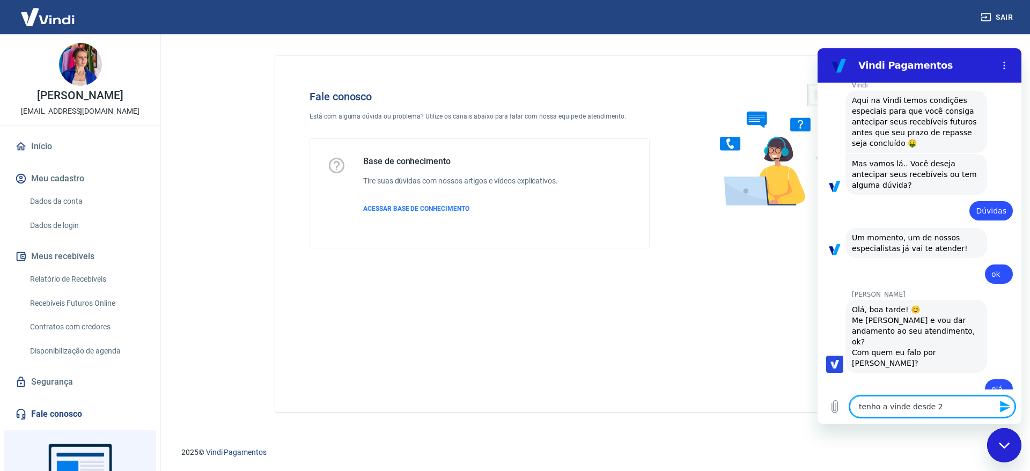
type textarea "x"
type textarea "tenho a vinde desde 202"
type textarea "x"
type textarea "tenho a vinde desde 2023"
type textarea "x"
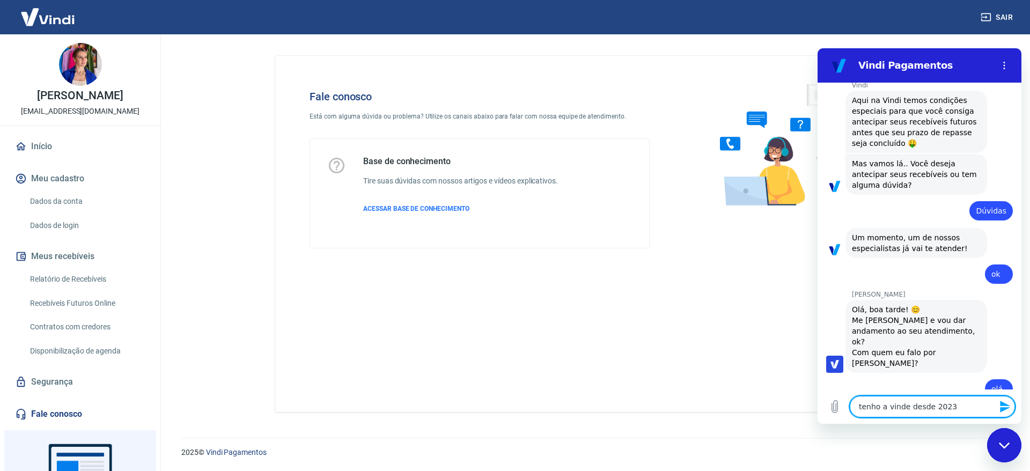
type textarea "tenho a vinde desde 2023"
type textarea "x"
type textarea "tenho a vinde desde 2023 m"
type textarea "x"
type textarea "tenho a vinde desde 2023 ma"
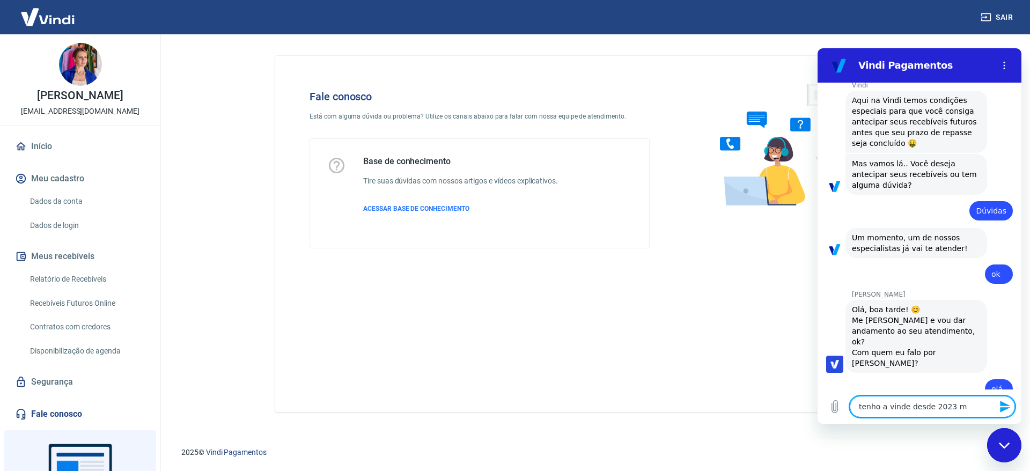
type textarea "x"
type textarea "tenho a vinde desde [DATE]"
type textarea "x"
type textarea "tenho a vinde desde 2023 mais"
type textarea "x"
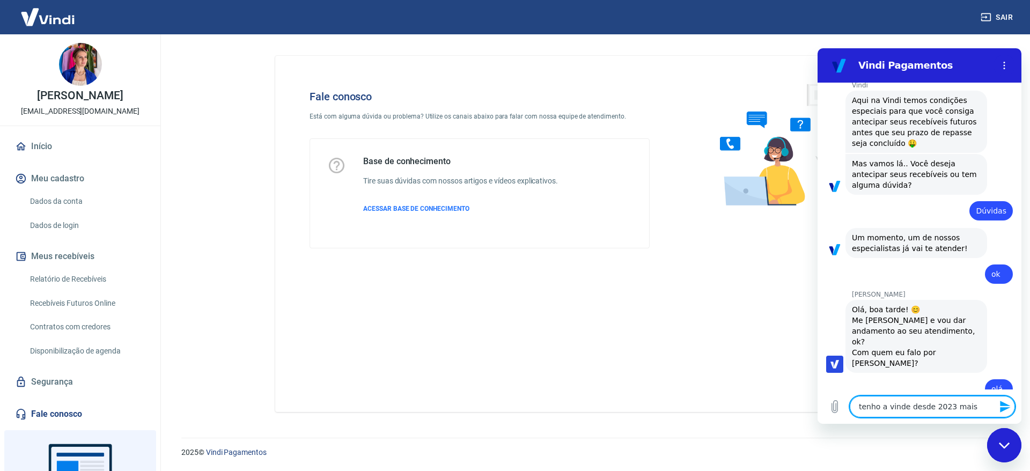
type textarea "tenho a vinde desde 2023 mais"
type textarea "x"
type textarea "tenho a vinde desde 2023 mais o"
type textarea "x"
type textarea "tenho a vinde desde 2023 mais ou"
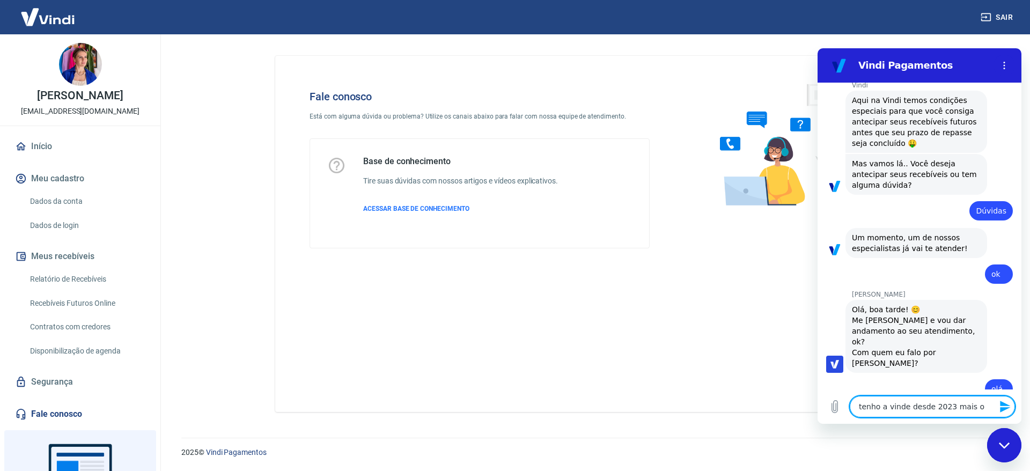
type textarea "x"
type textarea "tenho a vinde desde 2023 mais ou"
type textarea "x"
type textarea "tenho a vinde desde 2023 mais ou m"
type textarea "x"
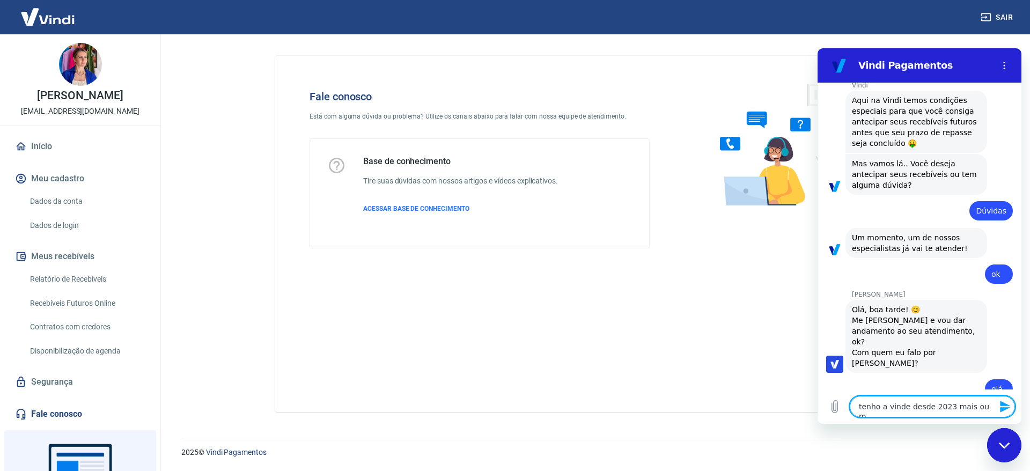
type textarea "tenho a vinde desde 2023 mais ou me"
type textarea "x"
type textarea "tenho a vinde desde 2023 mais ou men"
type textarea "x"
type textarea "tenho a vinde desde 2023 mais ou meno"
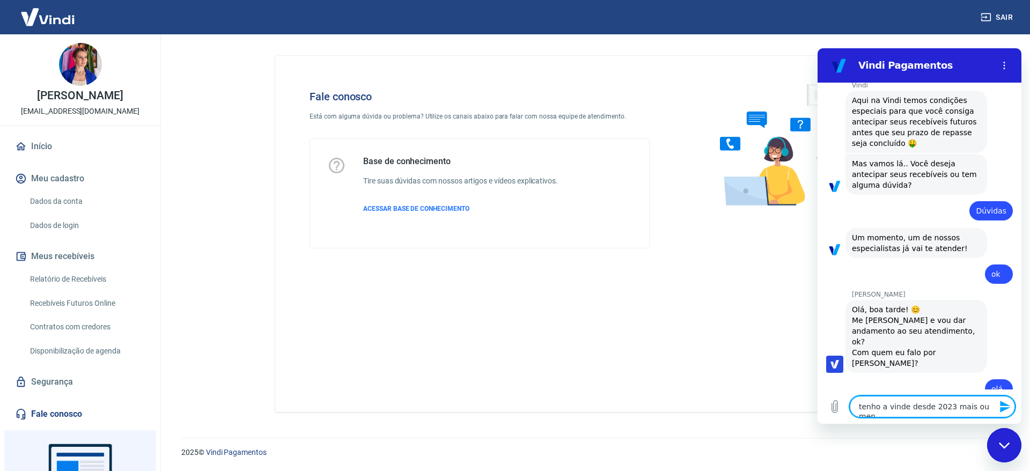
type textarea "x"
type textarea "tenho a vinde desde 2023 mais ou menos"
type textarea "x"
type textarea "tenho a vinde desde 2023 mais ou menos"
type textarea "x"
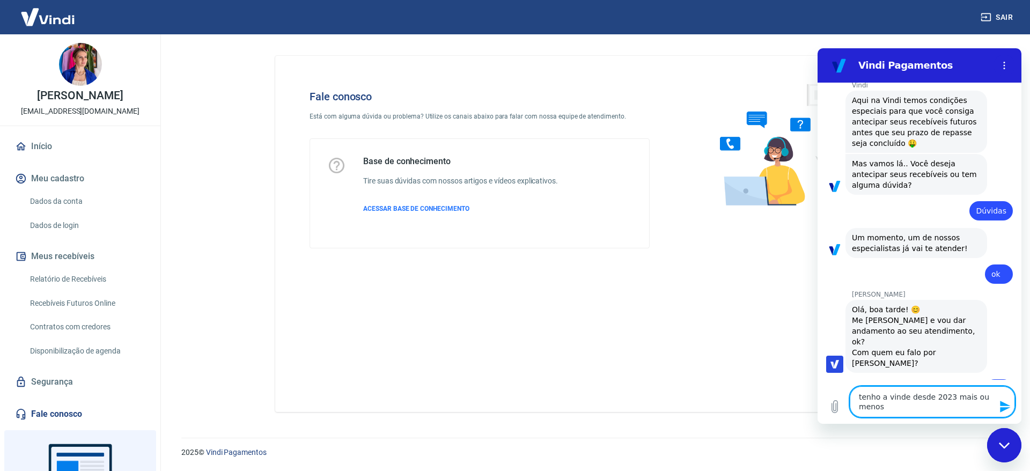
type textarea "tenho a vinde desde 2023 mais ou menos q"
type textarea "x"
type textarea "tenho a vinde desde 2023 mais ou menos qd"
type textarea "x"
type textarea "tenho a vinde desde 2023 mais ou menos qdo"
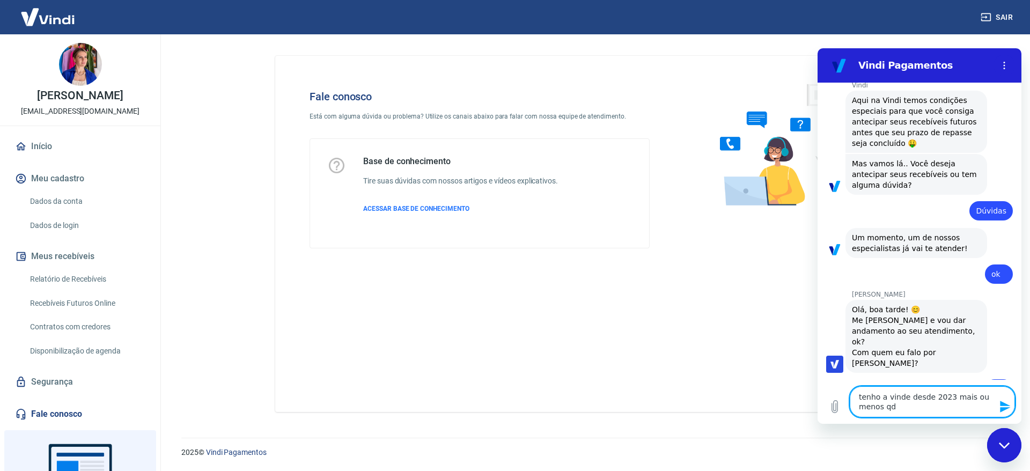
type textarea "x"
type textarea "tenho a vinde desde 2023 mais ou menos qdo"
type textarea "x"
type textarea "tenho a vinde desde 2023 mais ou menos qdo i"
type textarea "x"
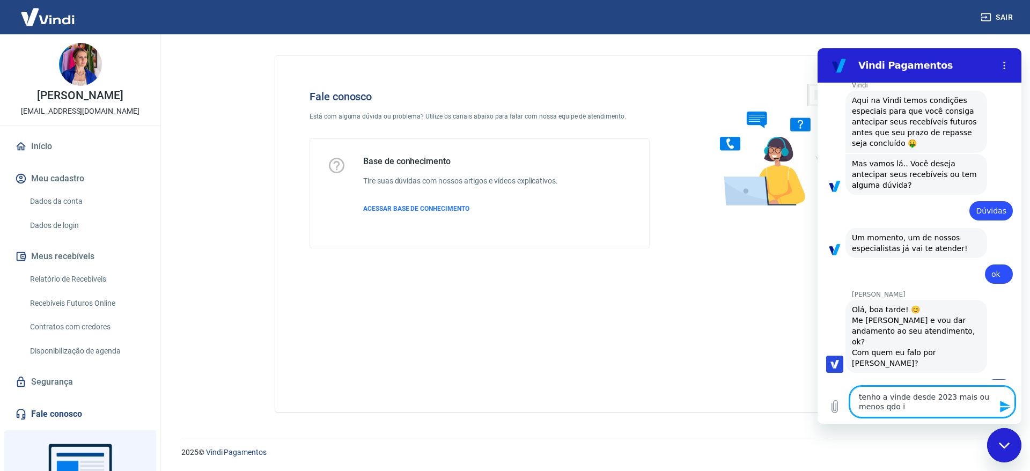
type textarea "tenho a vinde desde 2023 mais ou menos qdo ia"
type textarea "x"
type textarea "tenho a vinde desde 2023 mais ou menos qdo ia"
type textarea "x"
type textarea "tenho a vinde desde 2023 mais ou menos qdo ia i"
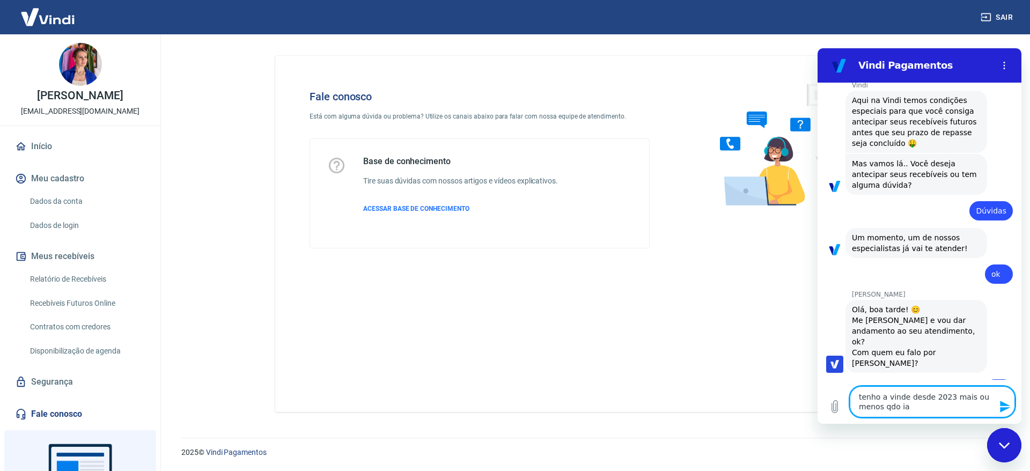
type textarea "x"
type textarea "tenho a vinde desde 2023 mais ou menos qdo ia im"
type textarea "x"
type textarea "tenho a vinde desde 2023 mais ou menos qdo ia imp"
type textarea "x"
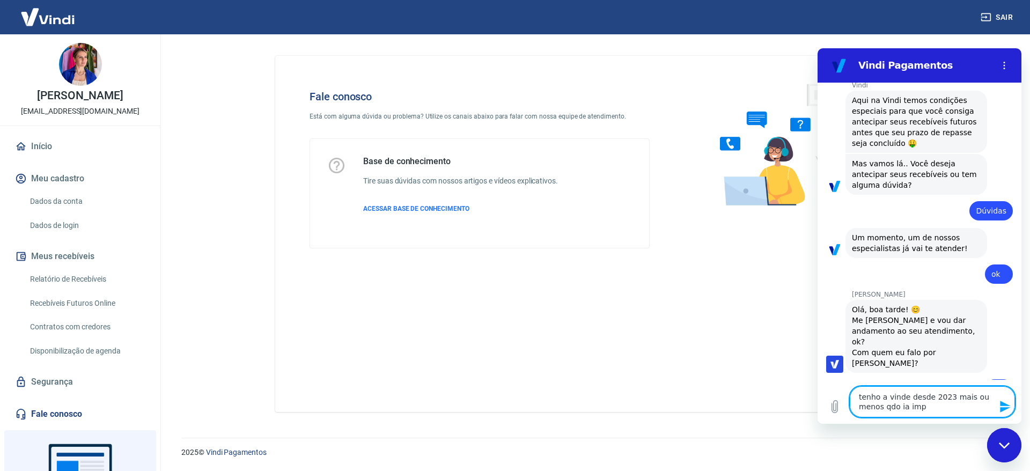
type textarea "tenho a vinde desde 2023 mais ou menos qdo ia impl"
type textarea "x"
type textarea "tenho a vinde desde 2023 mais ou menos qdo ia imple"
type textarea "x"
type textarea "tenho a vinde desde 2023 mais ou menos qdo ia implem"
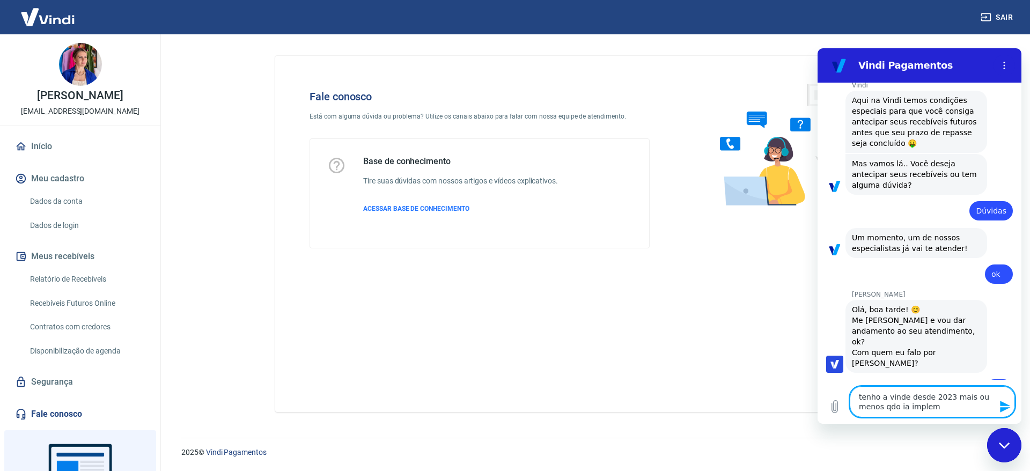
type textarea "x"
type textarea "tenho a vinde desde 2023 mais ou menos qdo ia impleme"
type textarea "x"
type textarea "tenho a vinde desde 2023 mais ou menos qdo ia implemen"
type textarea "x"
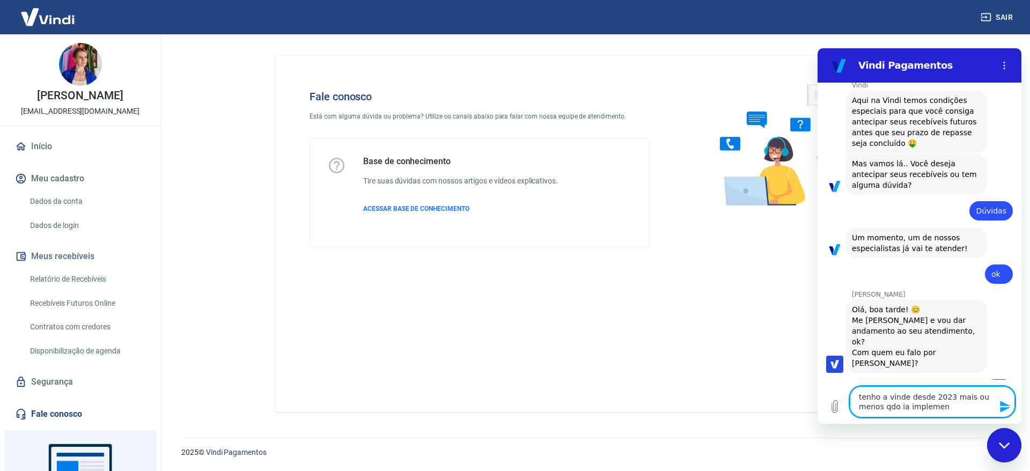
type textarea "tenho a vinde desde 2023 mais ou menos qdo ia implement"
type textarea "x"
type textarea "tenho a vinde desde 2023 mais ou menos qdo ia implementa"
type textarea "x"
type textarea "tenho a vinde desde 2023 mais ou menos qdo ia implementar"
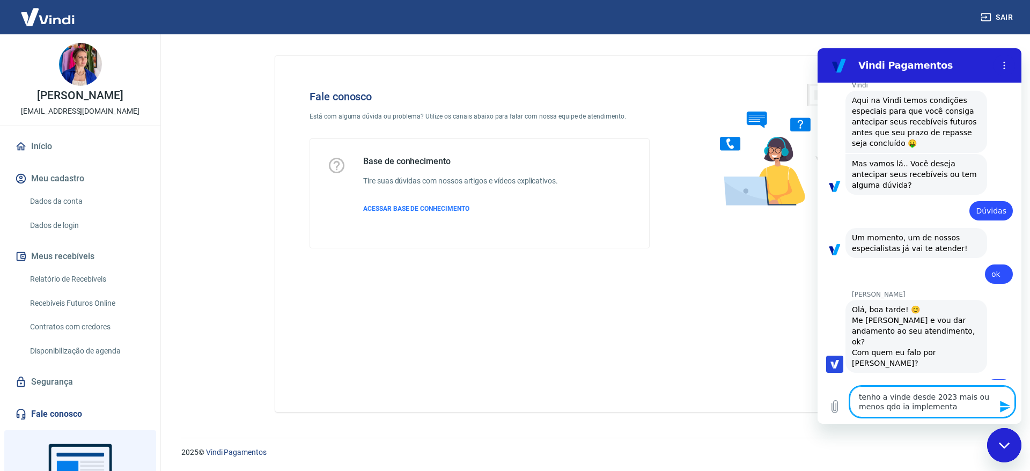
type textarea "x"
type textarea "tenho a vinde desde 2023 mais ou menos qdo ia implementar"
type textarea "x"
type textarea "tenho a vinde desde 2023 mais ou menos qdo ia implementar o"
type textarea "x"
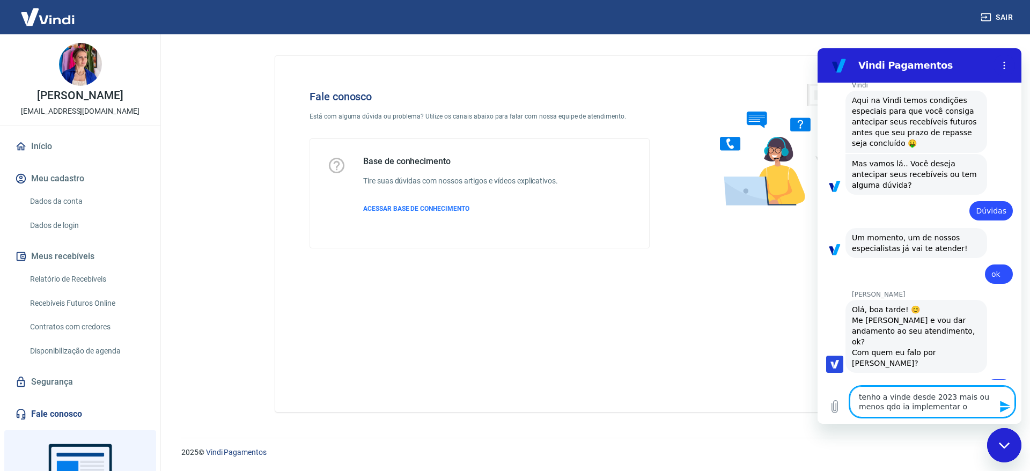
type textarea "tenho a vinde desde 2023 mais ou menos qdo ia implementar o"
type textarea "x"
type textarea "tenho a vinde desde 2023 mais ou menos qdo ia implementar o e"
type textarea "x"
type textarea "tenho a vinde desde 2023 mais ou menos qdo ia implementar o ec"
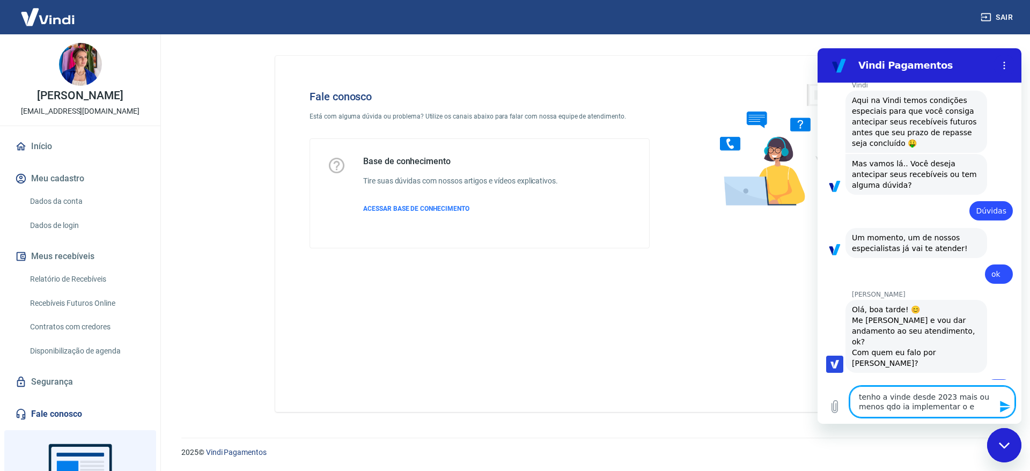
type textarea "x"
type textarea "tenho a vinde desde 2023 mais ou menos qdo ia implementar o eco"
type textarea "x"
type textarea "tenho a vinde desde 2023 mais ou menos qdo ia implementar o ecom"
type textarea "x"
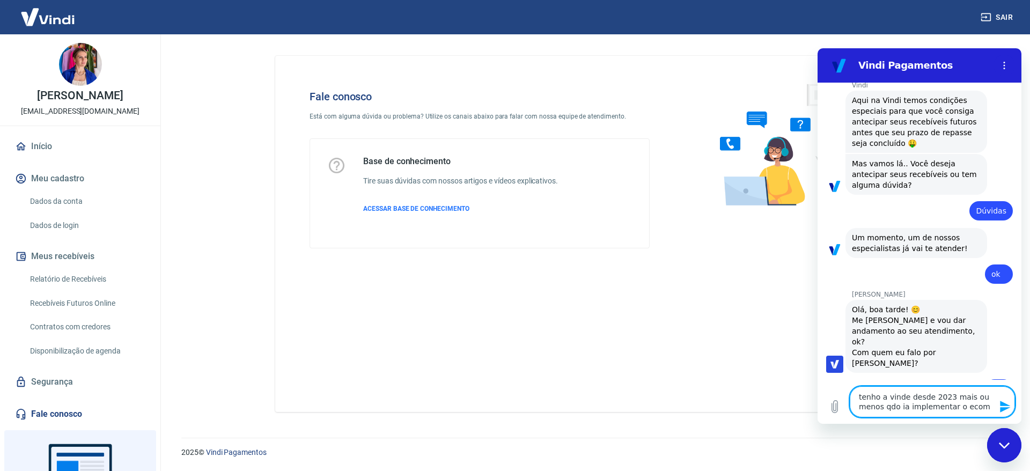
type textarea "tenho a vinde desde 2023 mais ou menos qdo ia implementar o ecome"
type textarea "x"
type textarea "tenho a vinde desde 2023 mais ou menos qdo ia implementar o ecomer"
type textarea "x"
type textarea "tenho a vinde desde 2023 mais ou menos qdo ia implementar o ecomerc"
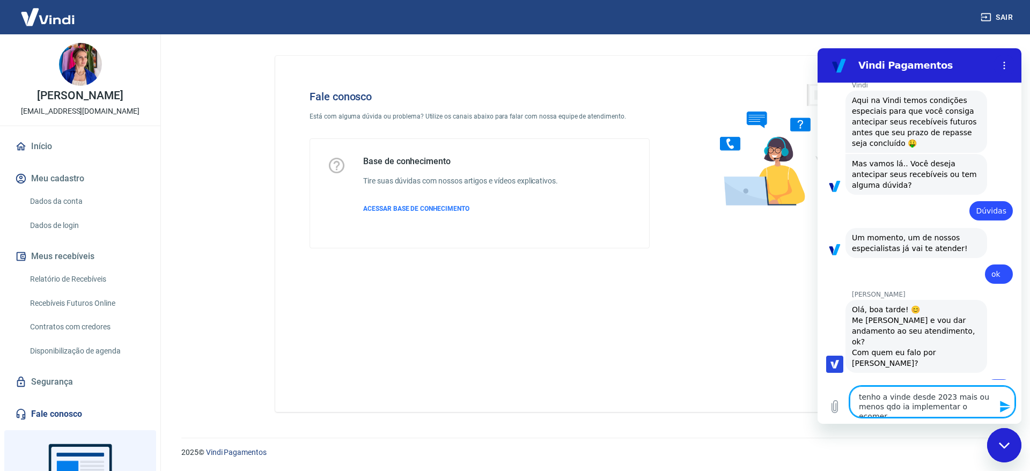
type textarea "x"
type textarea "tenho a vinde desde 2023 mais ou menos qdo ia implementar o ecomerce"
type textarea "x"
type textarea "tenho a vinde desde 2023 mais ou menos qdo ia implementar o ecomerce"
type textarea "x"
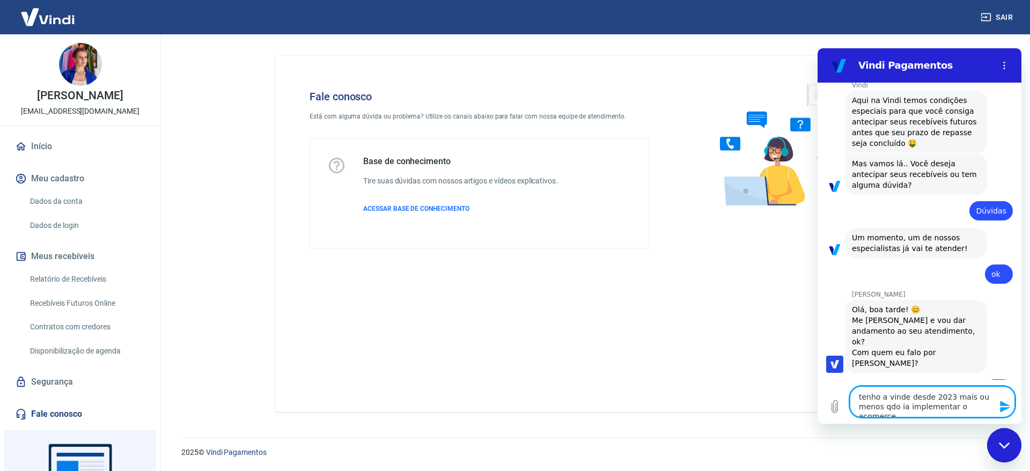
type textarea "tenho a vinde desde 2023 mais ou menos qdo ia implementar o ecomerce e"
type textarea "x"
type textarea "tenho a vinde desde 2023 mais ou menos qdo ia implementar o ecomerce em"
type textarea "x"
type textarea "tenho a vinde desde 2023 mais ou menos qdo ia implementar o ecomerce em"
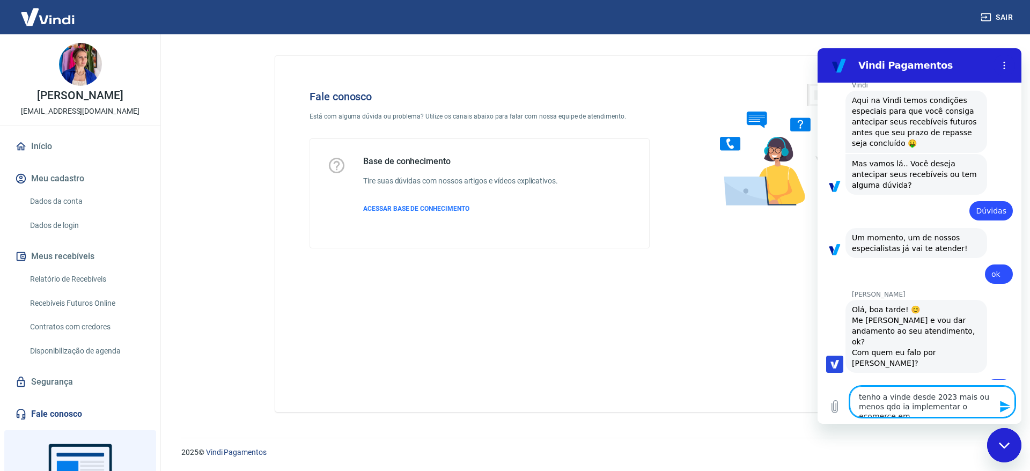
type textarea "x"
type textarea "tenho a vinde desde 2023 mais ou menos qdo ia implementar o ecomerce em o"
type textarea "x"
type textarea "tenho a vinde desde 2023 mais ou menos qdo ia implementar o ecomerce em ou"
type textarea "x"
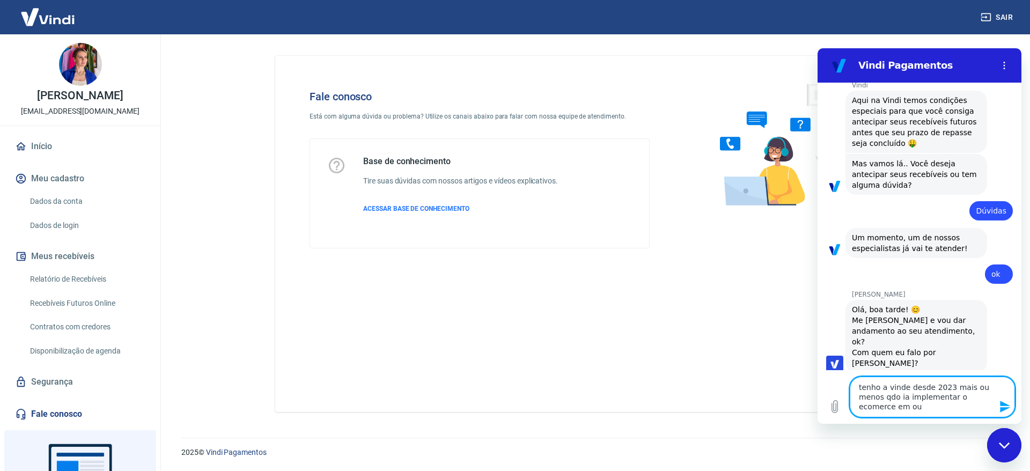
type textarea "tenho a vinde desde 2023 mais ou menos qdo ia implementar o ecomerce em out"
type textarea "x"
type textarea "tenho a vinde desde 2023 mais ou menos qdo ia implementar o ecomerce em outr"
type textarea "x"
type textarea "tenho a vinde desde 2023 mais ou menos qdo ia implementar o ecomerce em outra"
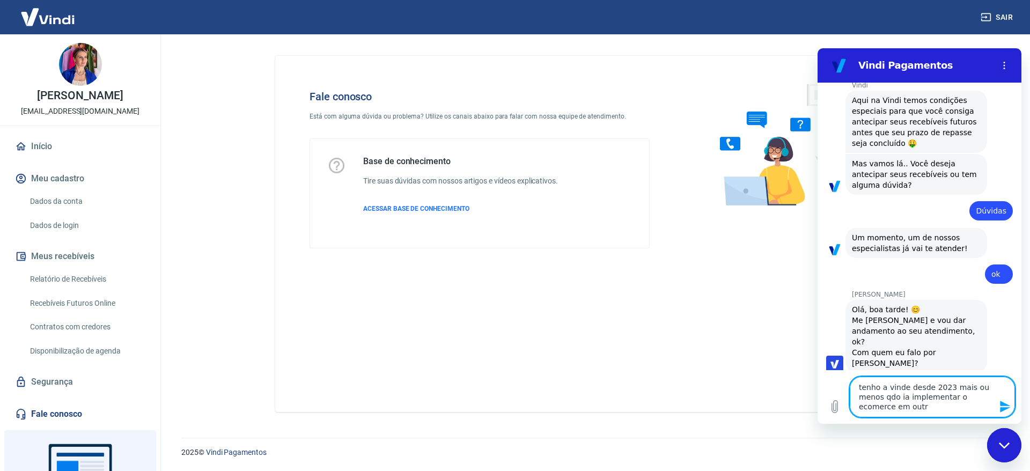
type textarea "x"
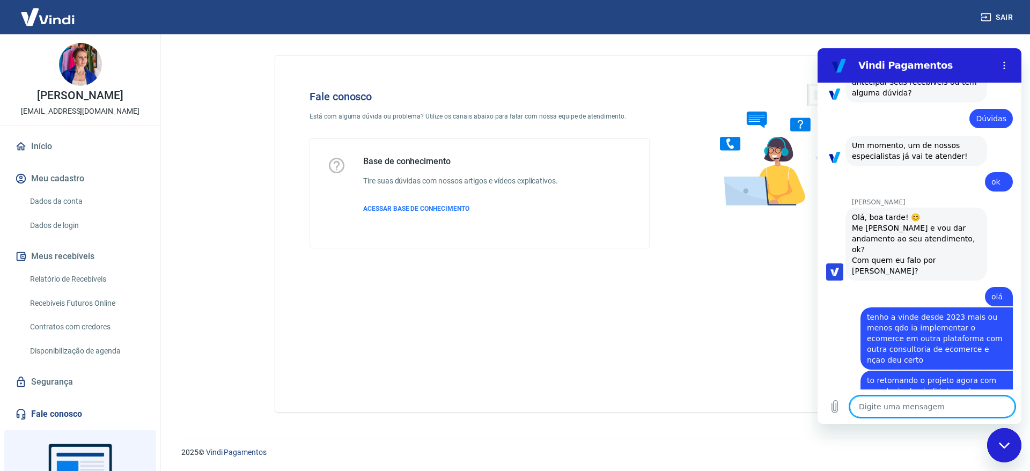
scroll to position [226, 0]
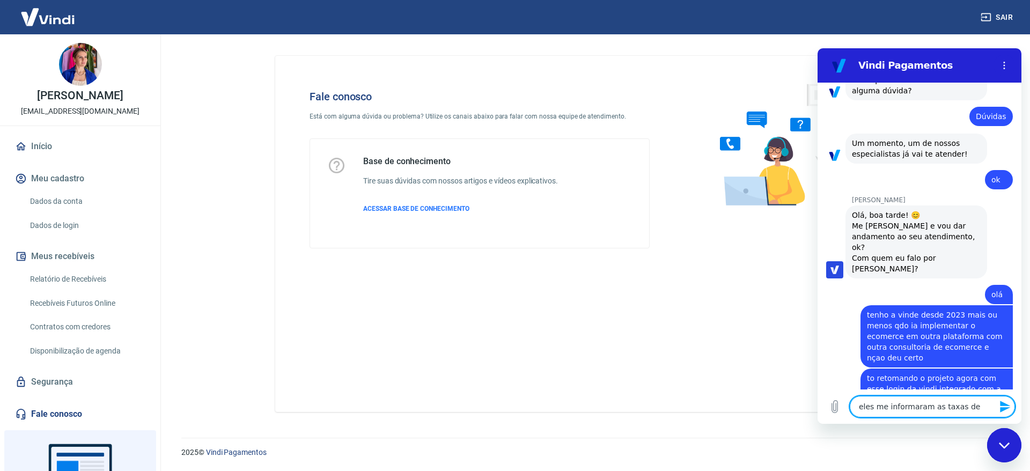
paste textarea "Para recebimento em 14 dias, as taxas são: 1x - 3,99%, 2x - 6,77%, 3x - 8,16%, …"
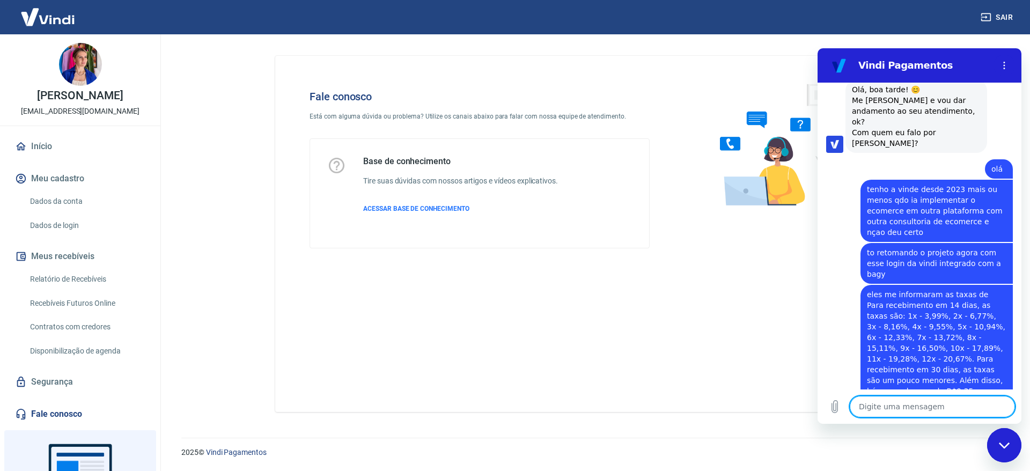
scroll to position [353, 0]
paste textarea "com recebimento em 30 dias são as seguintes: 1x - 3,49%, 2x - 6,07%, 3x - 7,36%…"
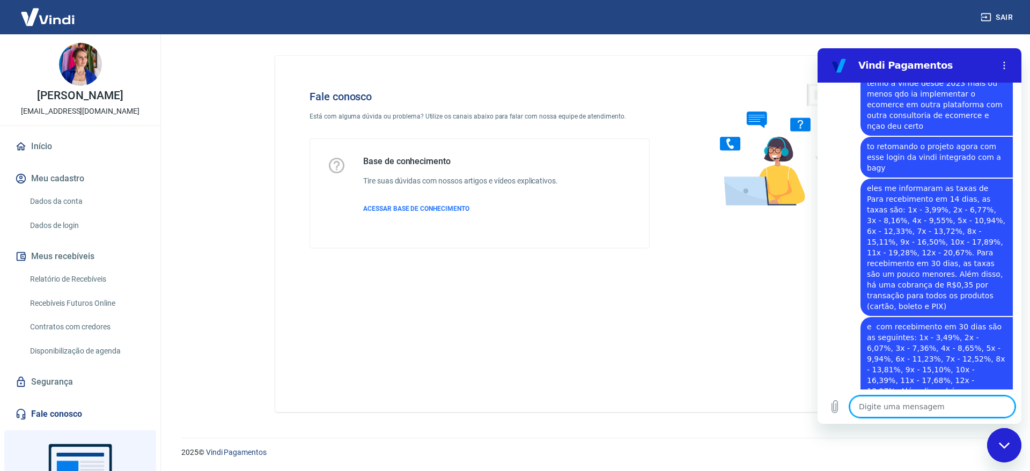
scroll to position [460, 0]
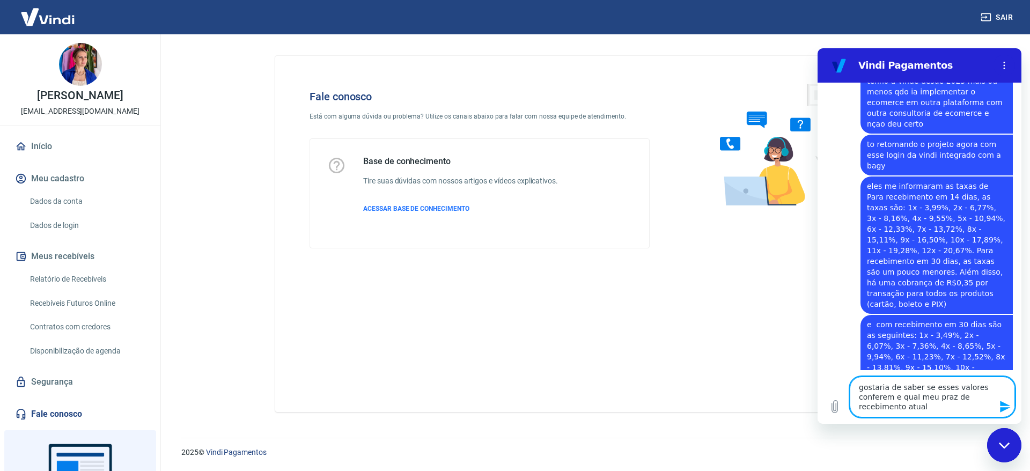
click at [861, 387] on textarea "gostaria de saber se esses valores conferem e qual meu praz de recebimento atual" at bounding box center [932, 397] width 165 height 41
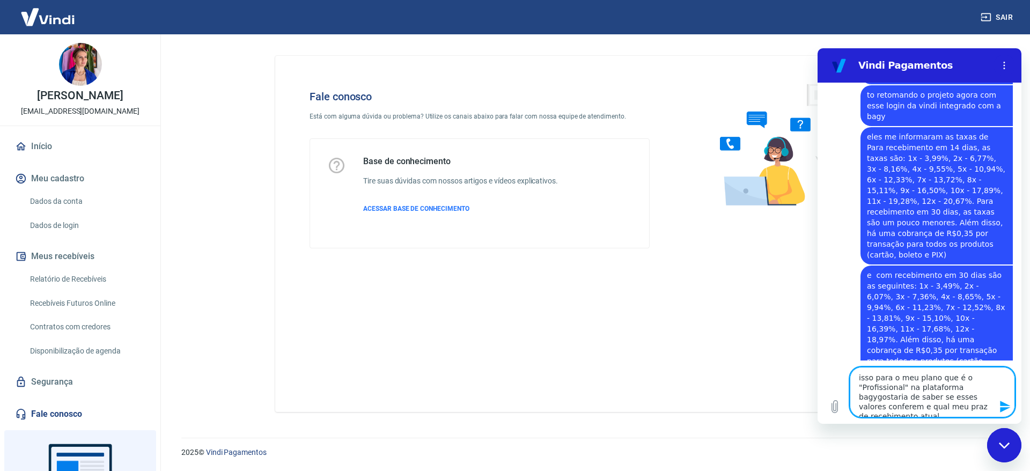
scroll to position [510, 0]
click at [945, 399] on textarea "isso para o meu plano que é o "Profissional" na plataforma bagy...gostaria de s…" at bounding box center [932, 387] width 165 height 60
click at [943, 408] on textarea "isso para o meu plano que é o "Profissional" na plataforma bagy...gostaria de s…" at bounding box center [932, 387] width 165 height 60
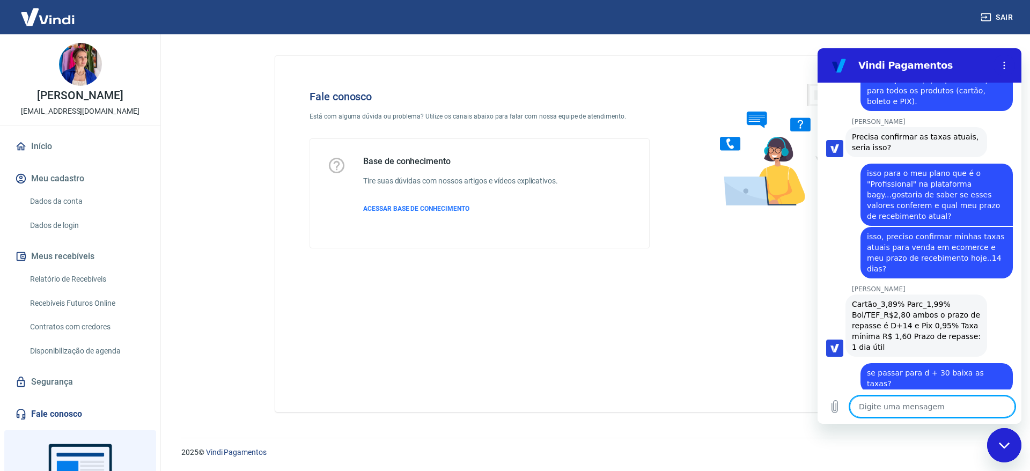
scroll to position [781, 0]
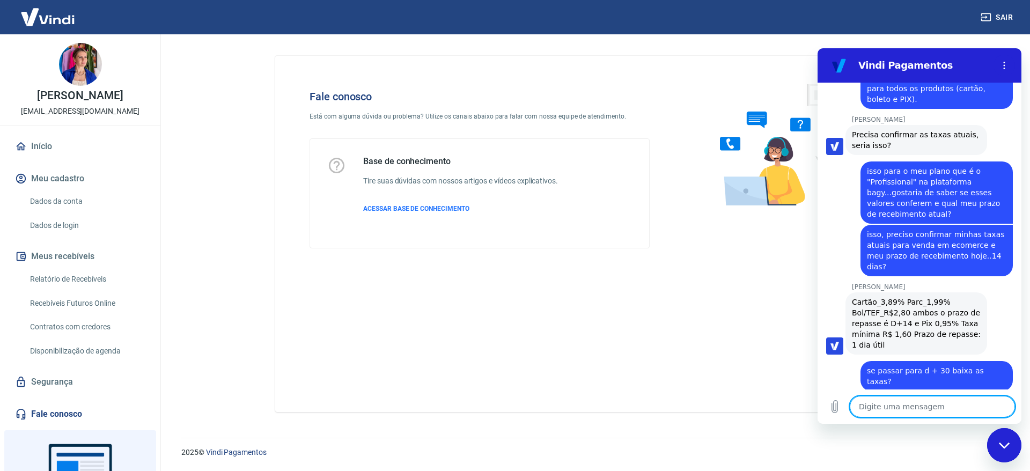
click at [889, 404] on textarea at bounding box center [932, 406] width 165 height 21
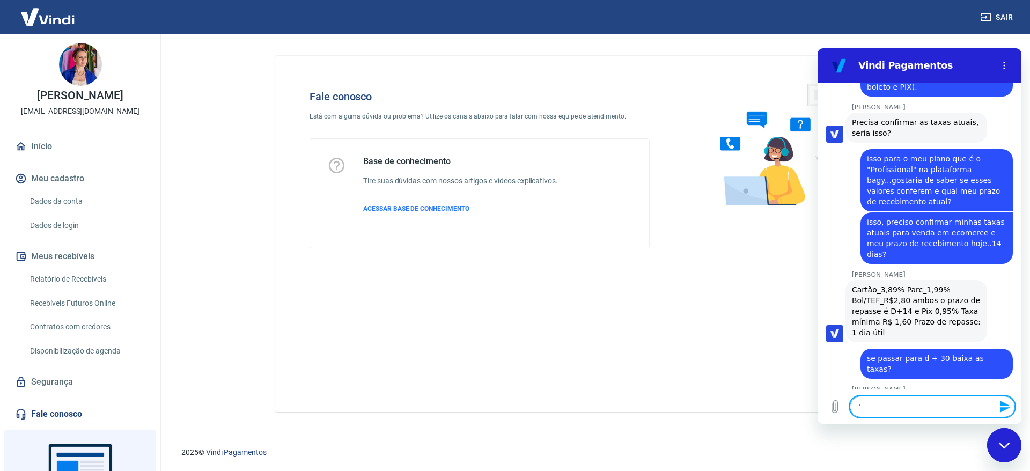
scroll to position [984, 0]
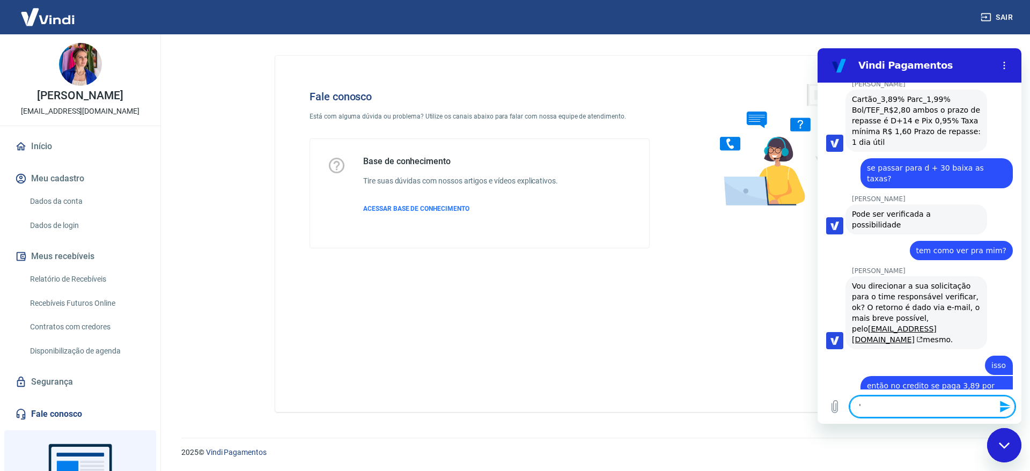
click at [939, 403] on textarea "'" at bounding box center [932, 406] width 165 height 21
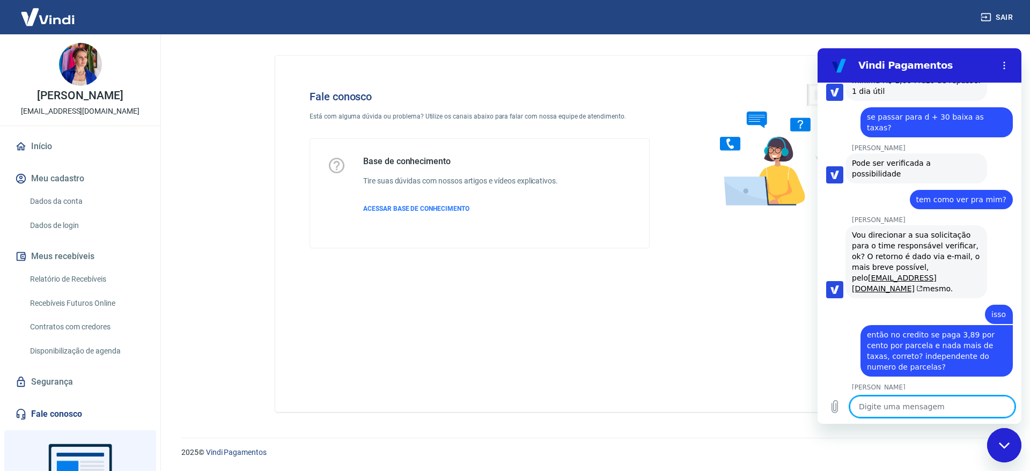
scroll to position [1135, 0]
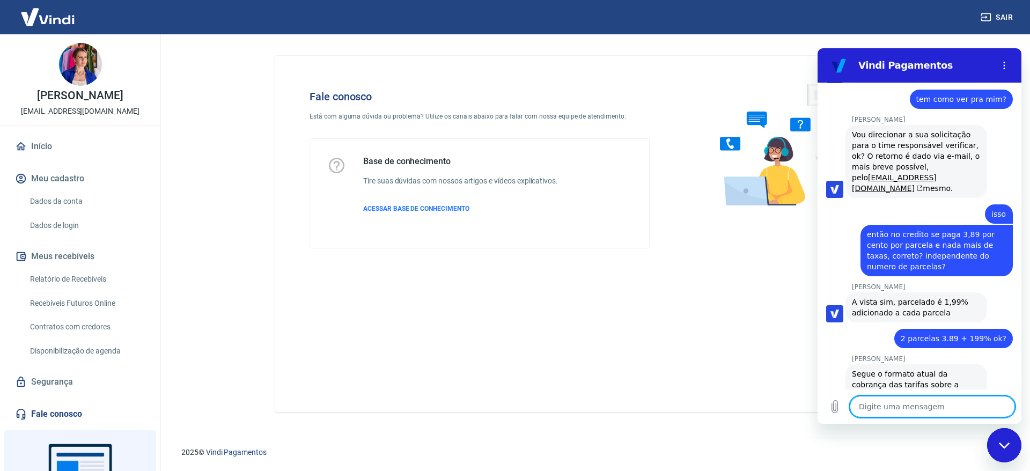
click at [936, 412] on textarea at bounding box center [932, 406] width 165 height 21
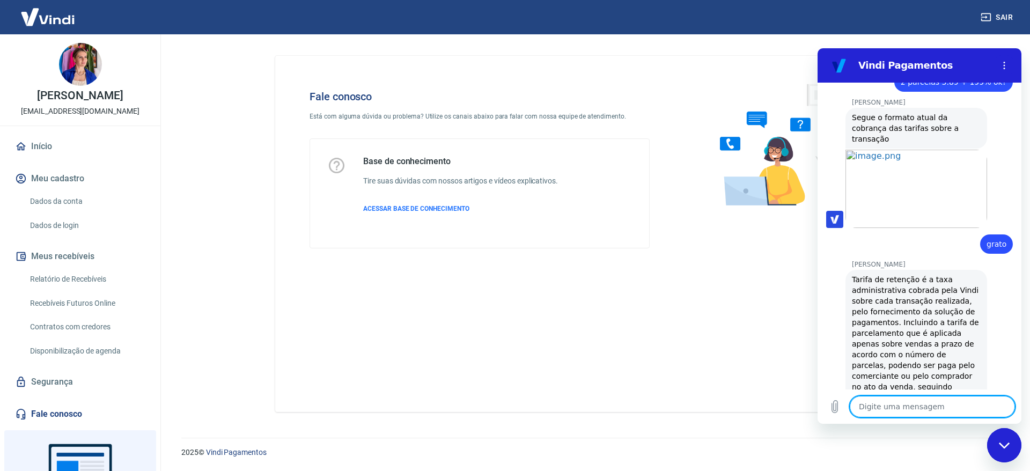
scroll to position [1394, 0]
click at [901, 410] on textarea at bounding box center [932, 406] width 165 height 21
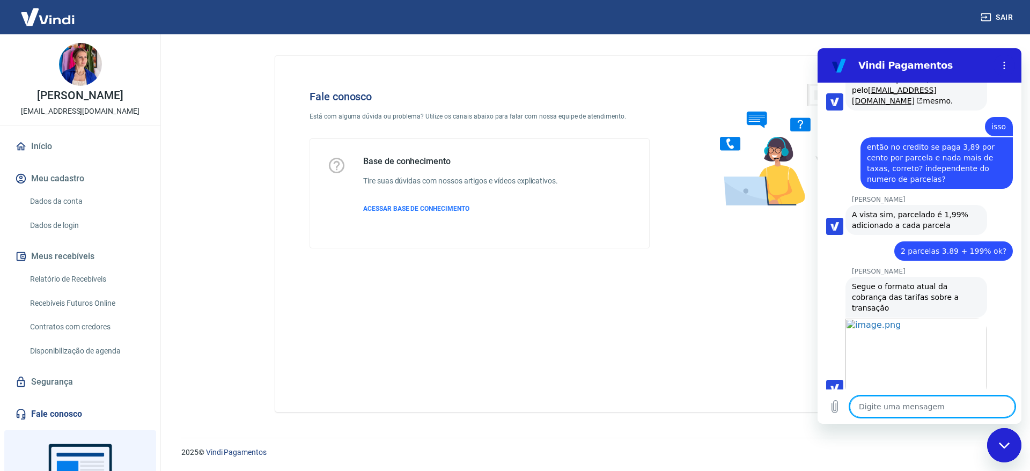
scroll to position [1230, 0]
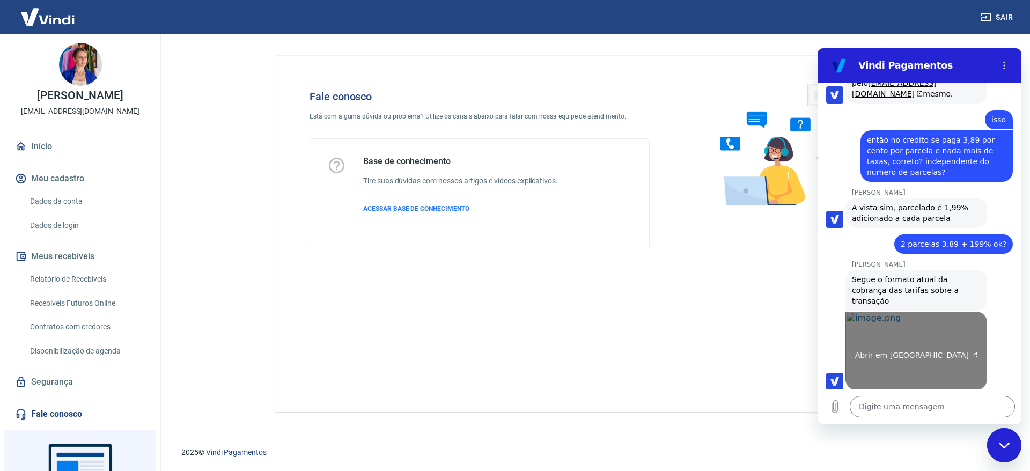
click at [932, 312] on link "Abrir em [GEOGRAPHIC_DATA]" at bounding box center [916, 351] width 142 height 78
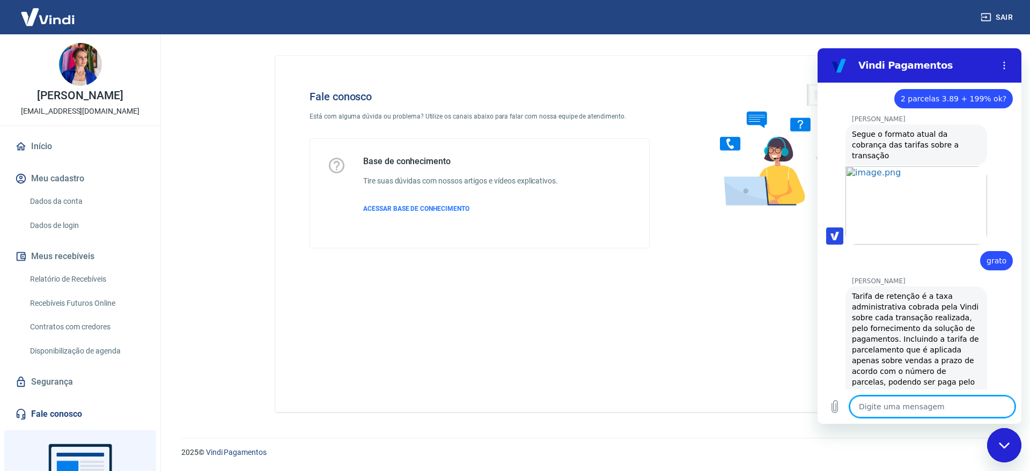
scroll to position [1379, 0]
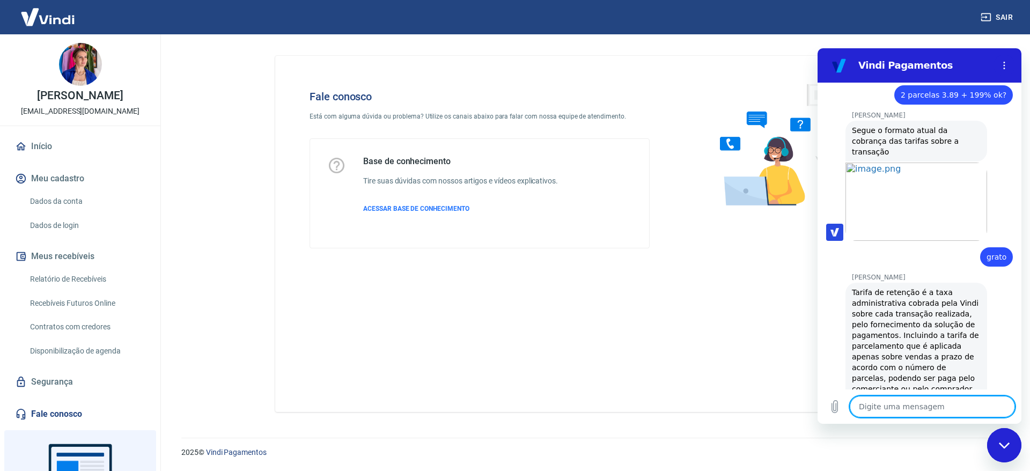
drag, startPoint x: 1015, startPoint y: 312, endPoint x: 1840, endPoint y: 382, distance: 827.9
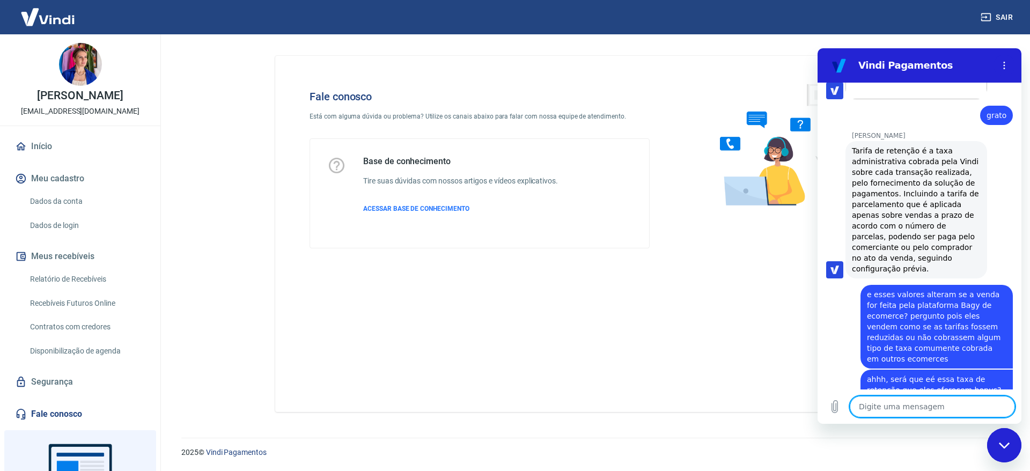
scroll to position [1597, 0]
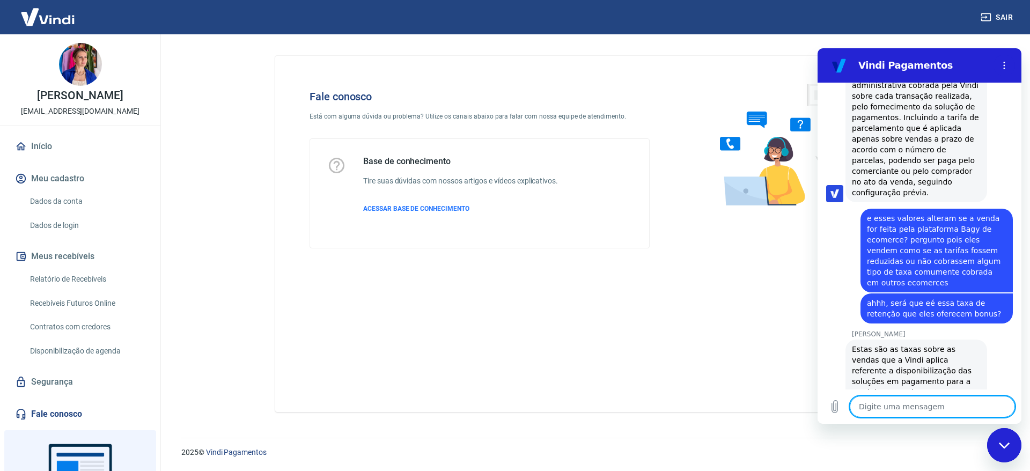
click at [940, 406] on textarea at bounding box center [932, 406] width 165 height 21
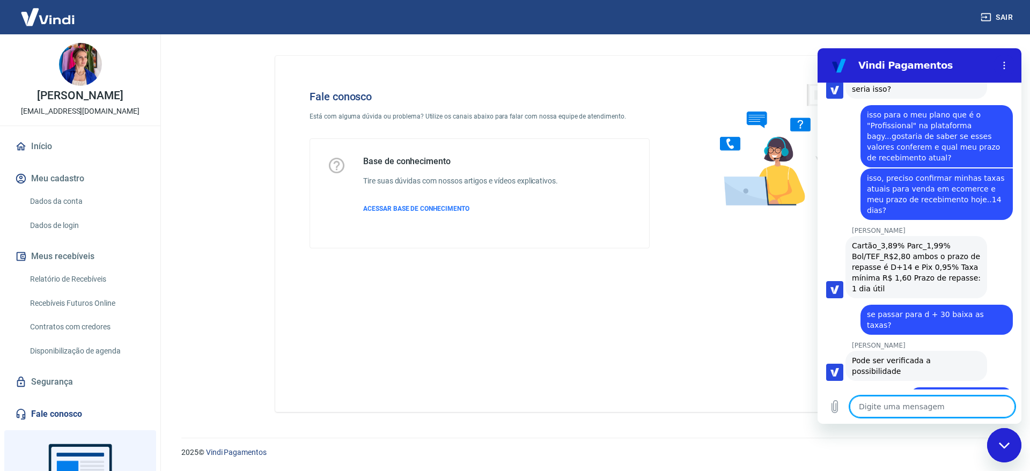
scroll to position [842, 0]
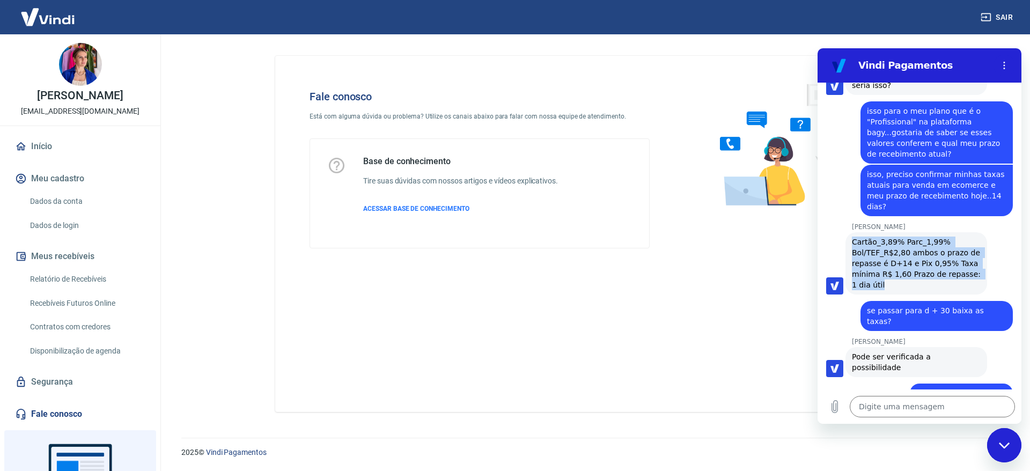
drag, startPoint x: 853, startPoint y: 176, endPoint x: 916, endPoint y: 225, distance: 79.9
click at [916, 232] on div "[PERSON_NAME] diz: Cartão_3,89% Parc_1,99% Bol/TEF_R$2,80 ambos o prazo de repa…" at bounding box center [916, 263] width 142 height 62
click at [847, 164] on div "diz: isso, preciso confirmar minhas taxas atuais para venda em ecomerce e meu p…" at bounding box center [914, 190] width 195 height 53
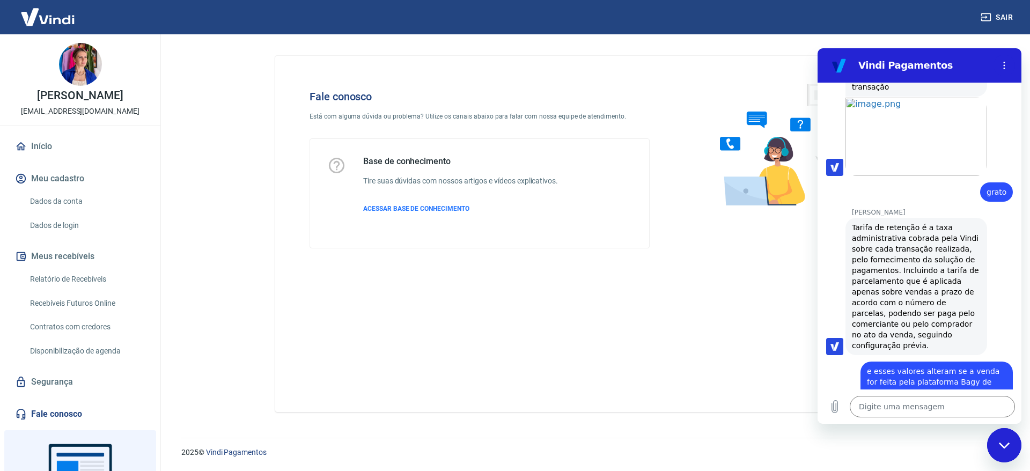
scroll to position [1448, 0]
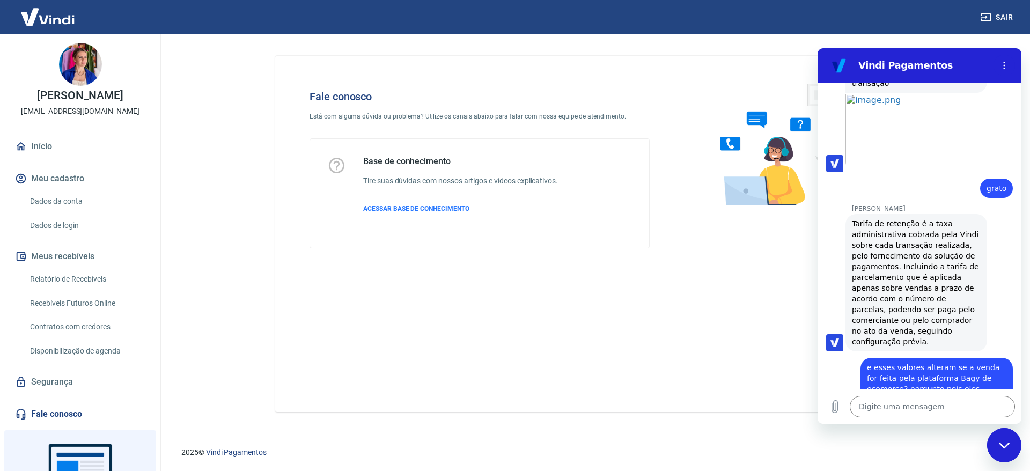
drag, startPoint x: 1840, startPoint y: 223, endPoint x: 1019, endPoint y: 312, distance: 826.6
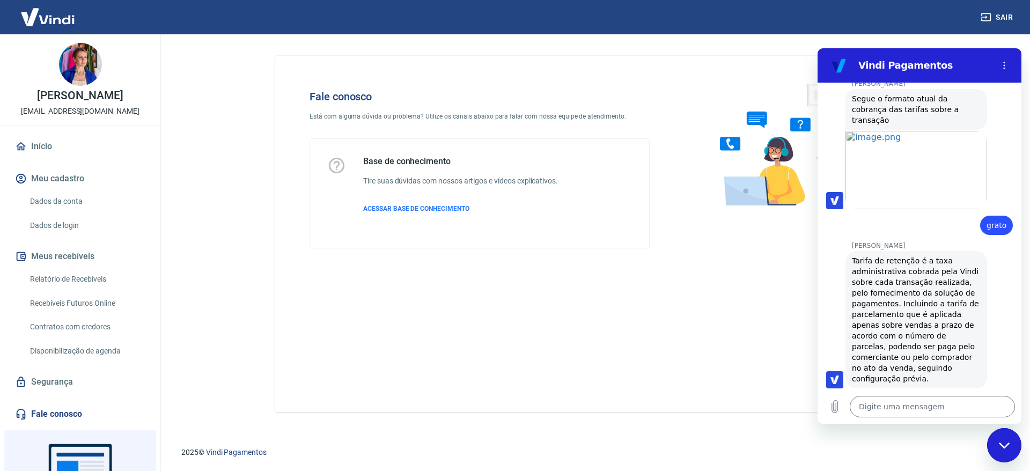
scroll to position [1664, 0]
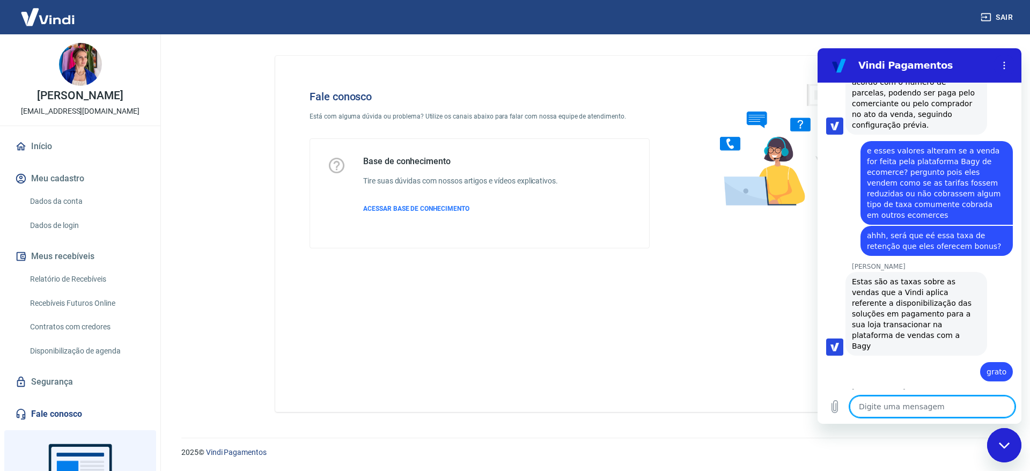
click at [941, 408] on textarea at bounding box center [932, 406] width 165 height 21
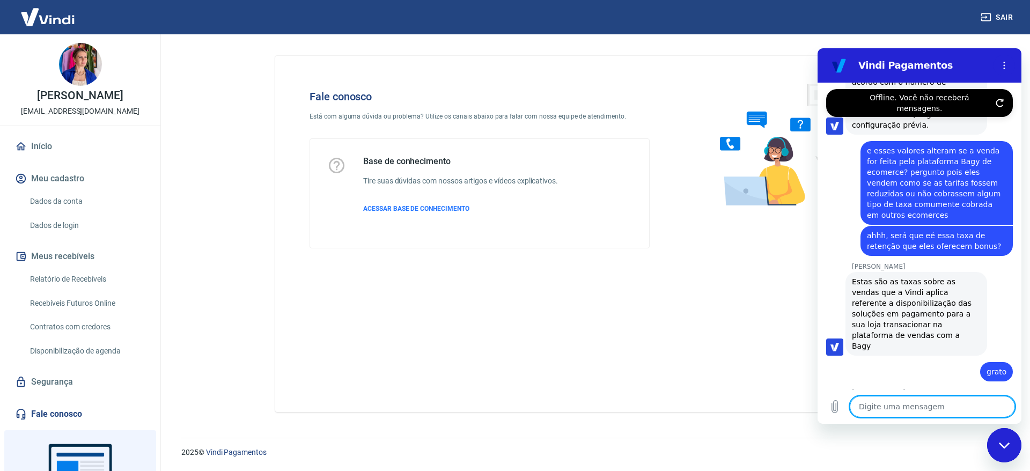
drag, startPoint x: 1017, startPoint y: 344, endPoint x: 1840, endPoint y: 427, distance: 827.0
